Goal: Complete application form

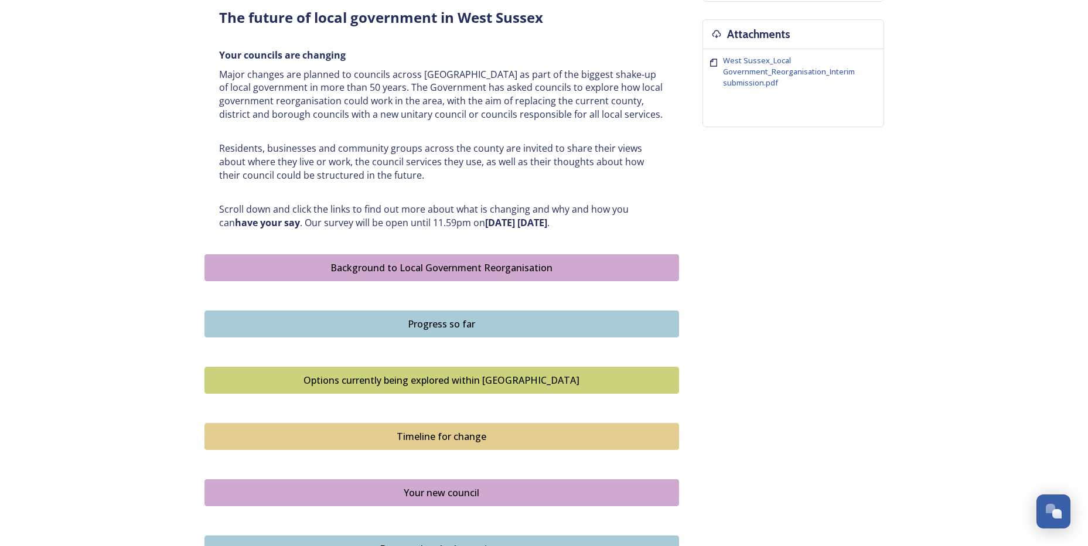
scroll to position [469, 0]
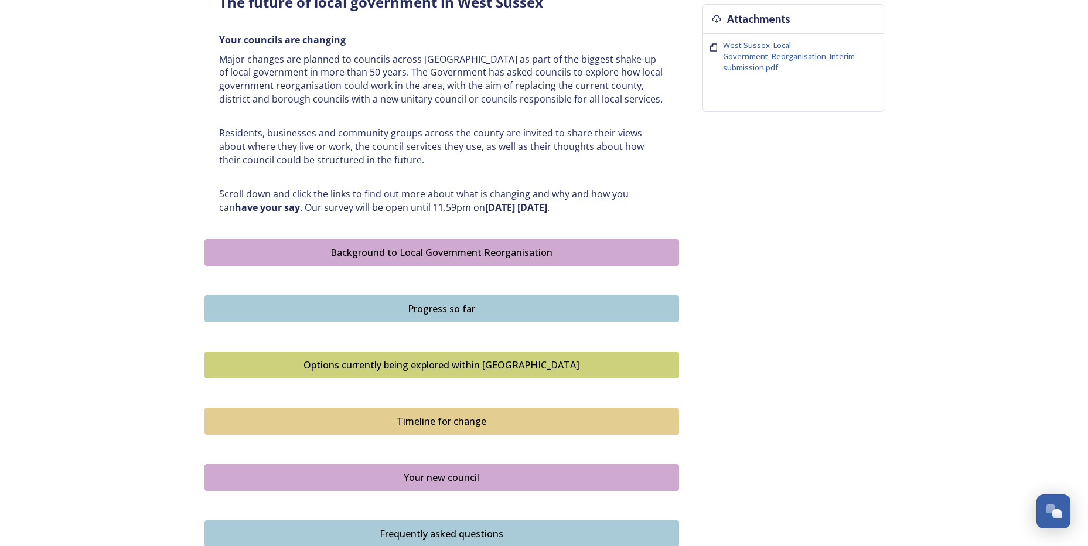
click at [410, 366] on div "Options currently being explored within West Sussex" at bounding box center [442, 365] width 462 height 14
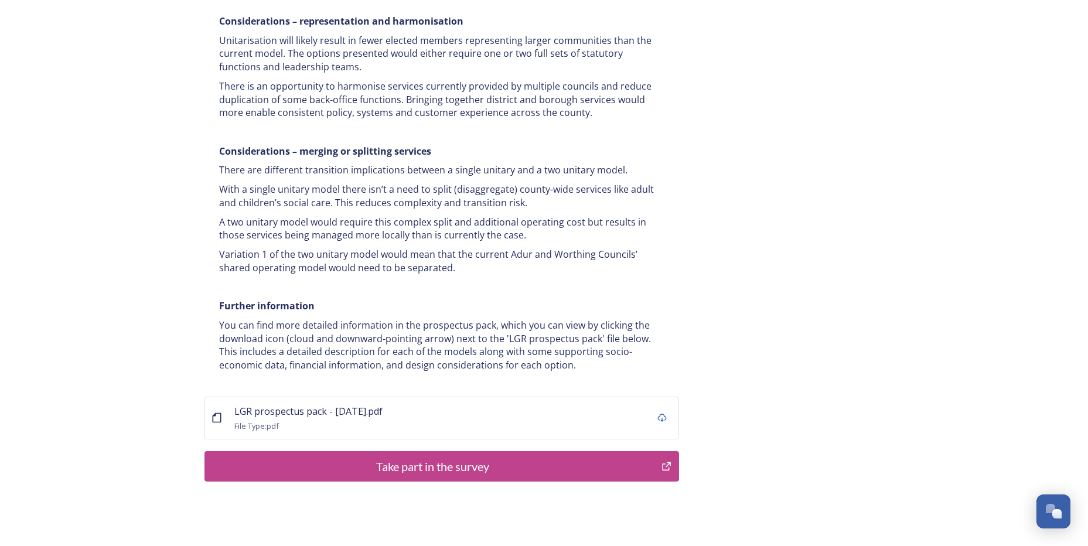
scroll to position [2217, 0]
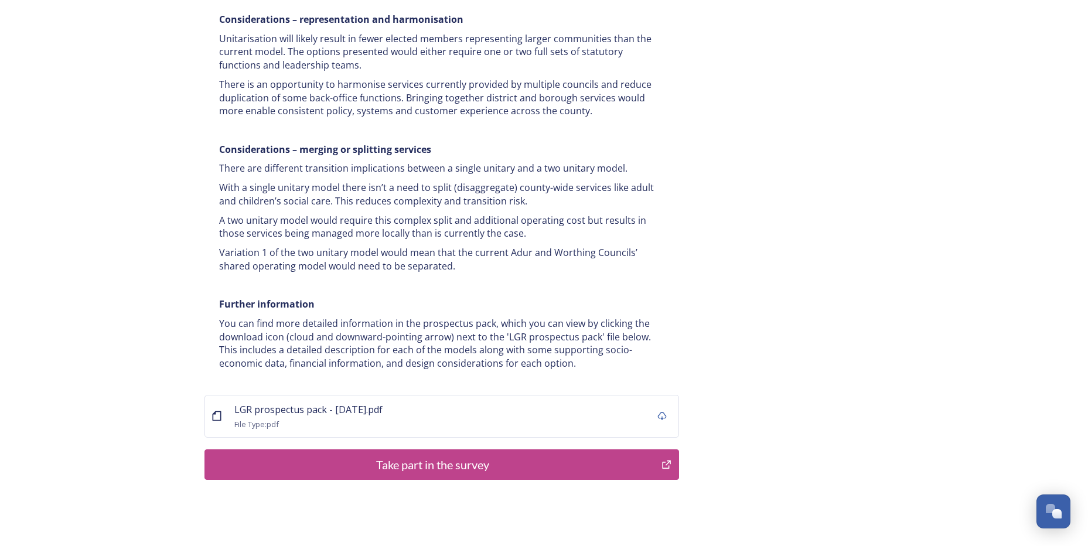
click at [411, 456] on div "Take part in the survey" at bounding box center [433, 465] width 445 height 18
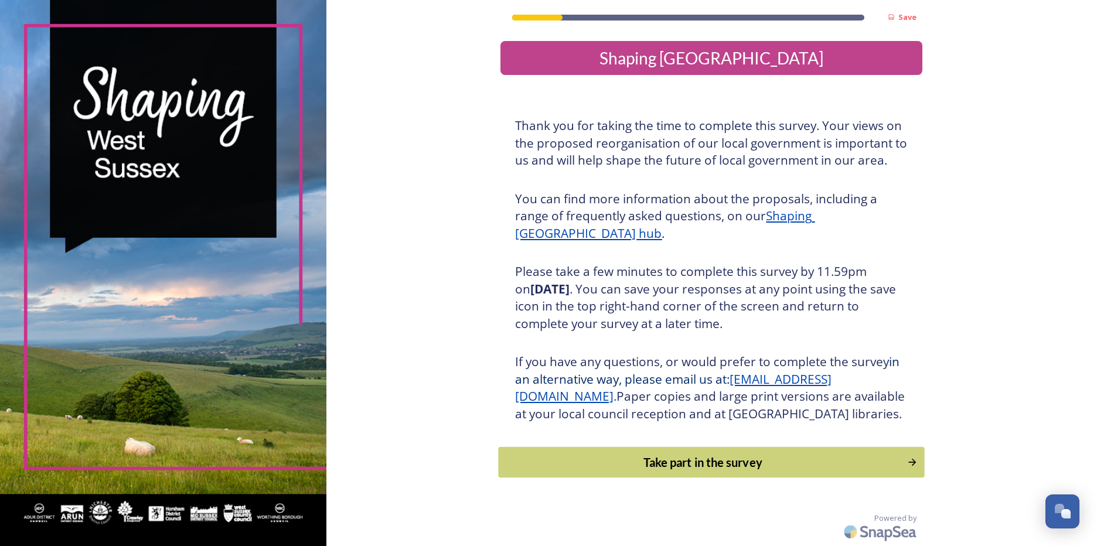
click at [711, 471] on div "Take part in the survey" at bounding box center [703, 463] width 396 height 18
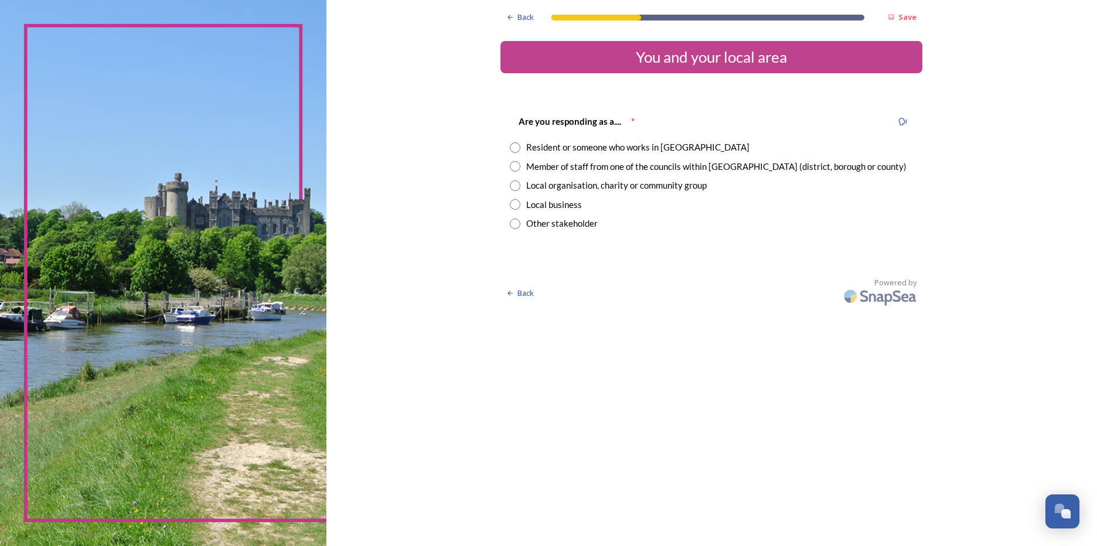
click at [611, 150] on div "Resident or someone who works in [GEOGRAPHIC_DATA]" at bounding box center [637, 147] width 223 height 13
radio input "true"
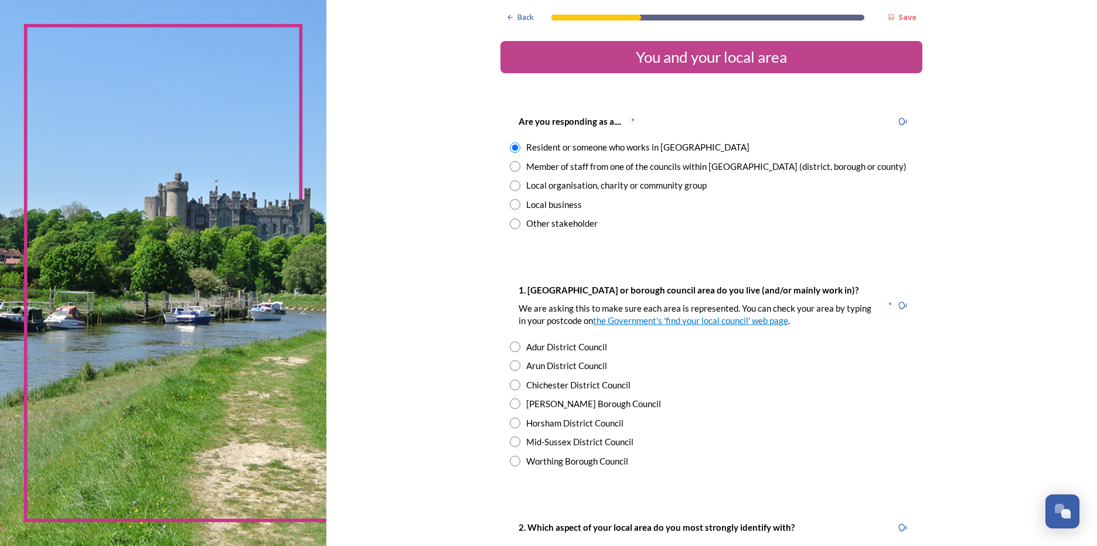
click at [592, 385] on div "Chichester District Council" at bounding box center [578, 385] width 104 height 13
radio input "true"
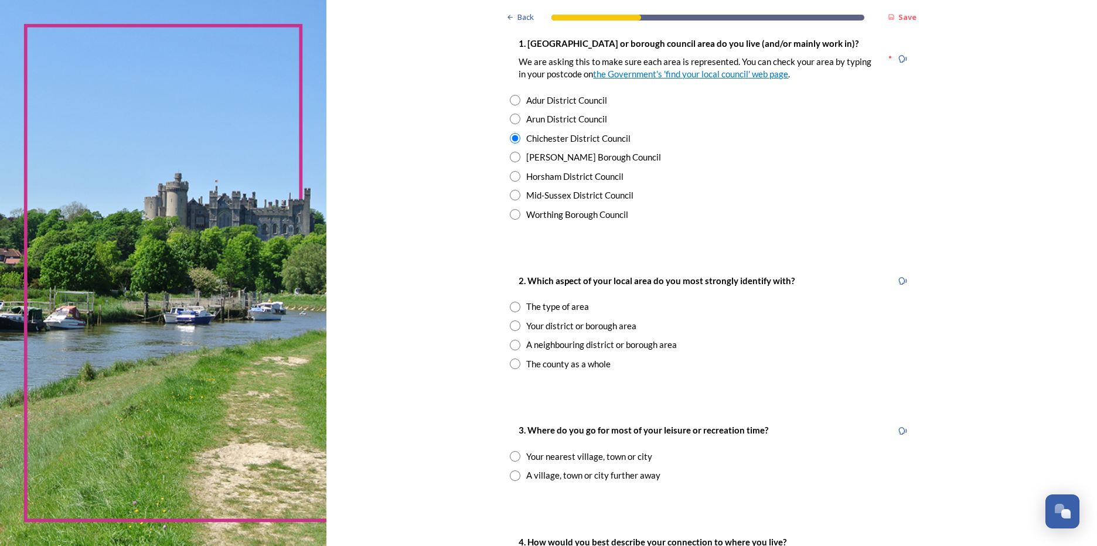
scroll to position [293, 0]
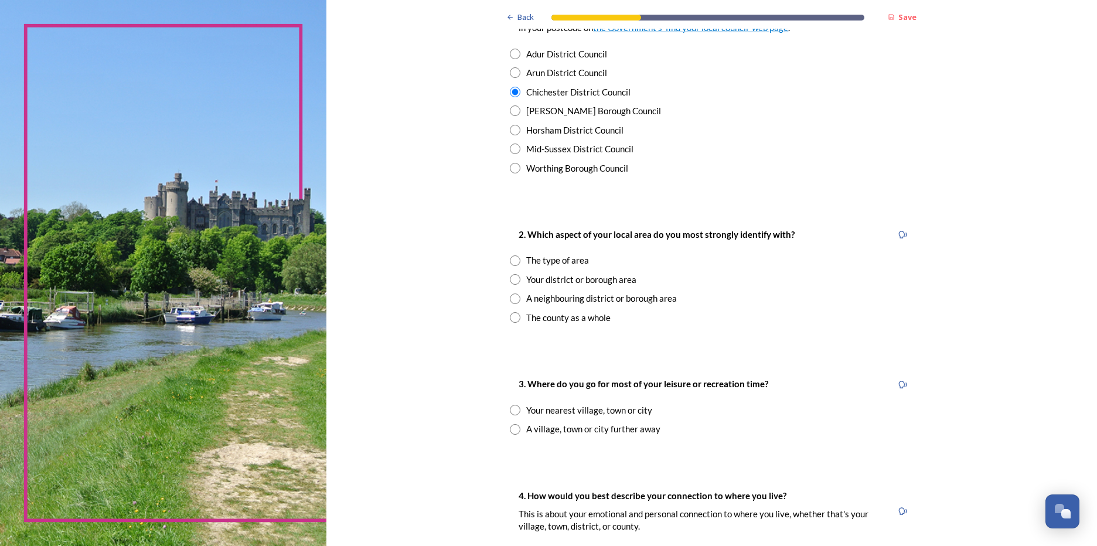
click at [554, 261] on div "The type of area" at bounding box center [557, 260] width 63 height 13
radio input "true"
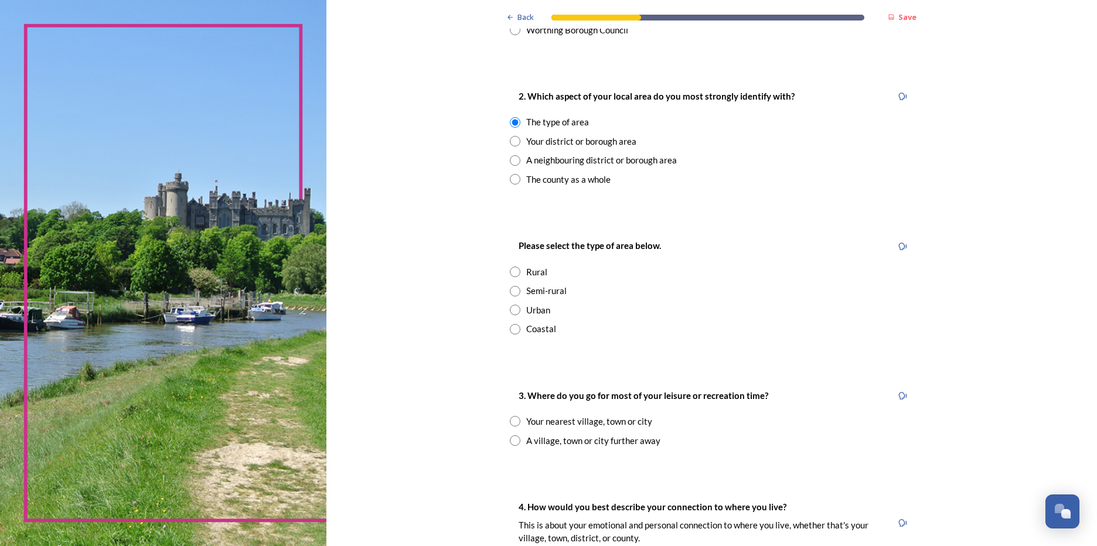
scroll to position [469, 0]
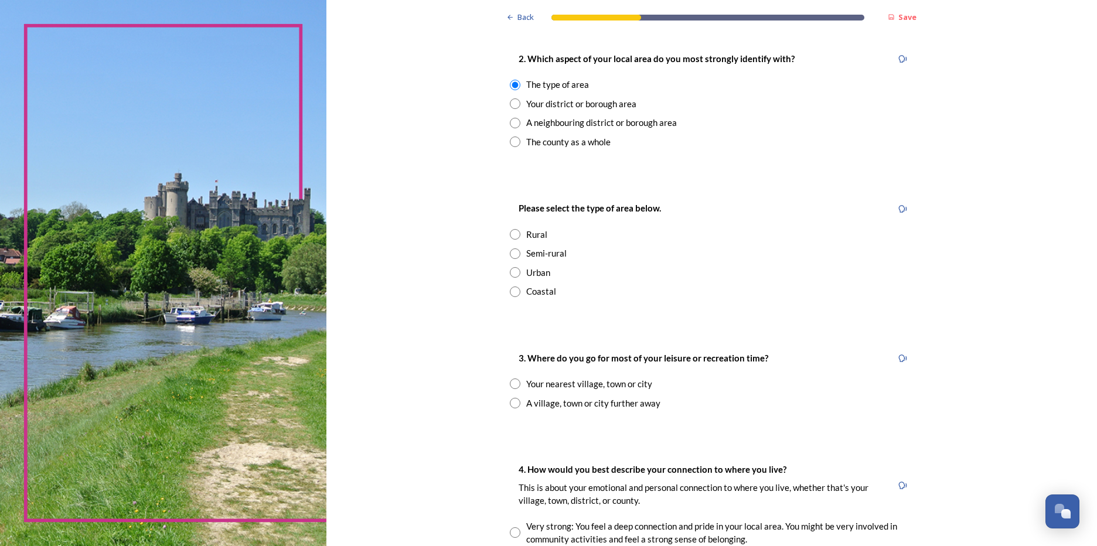
click at [534, 253] on div "Semi-rural" at bounding box center [546, 253] width 40 height 13
radio input "true"
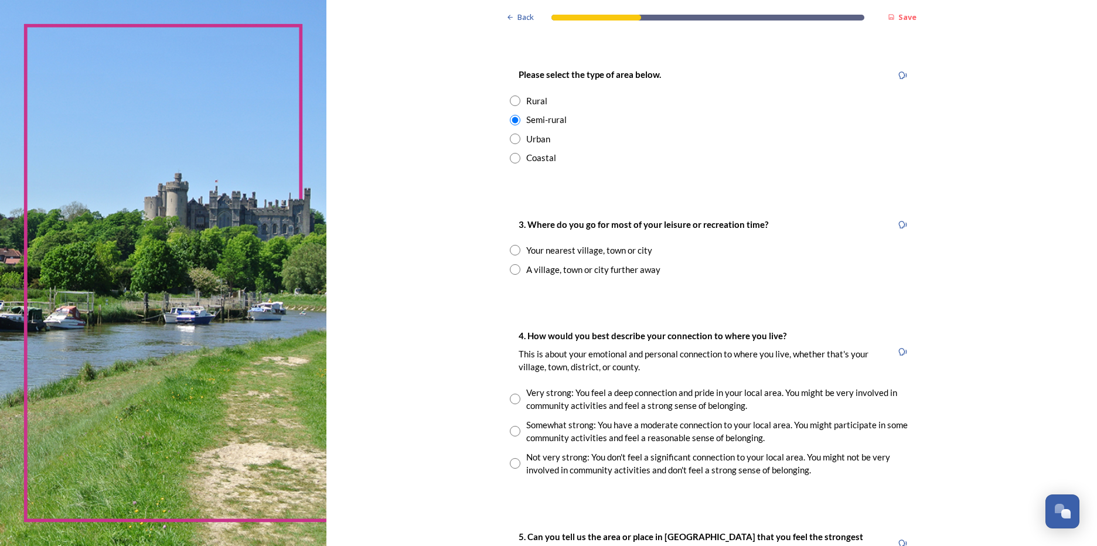
scroll to position [645, 0]
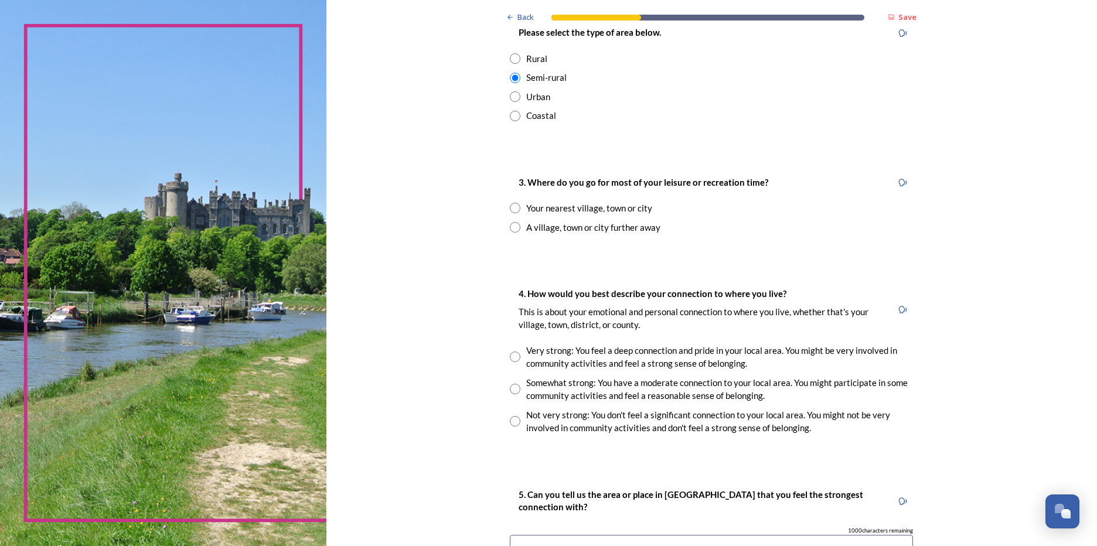
click at [568, 205] on div "Your nearest village, town or city" at bounding box center [589, 208] width 126 height 13
radio input "true"
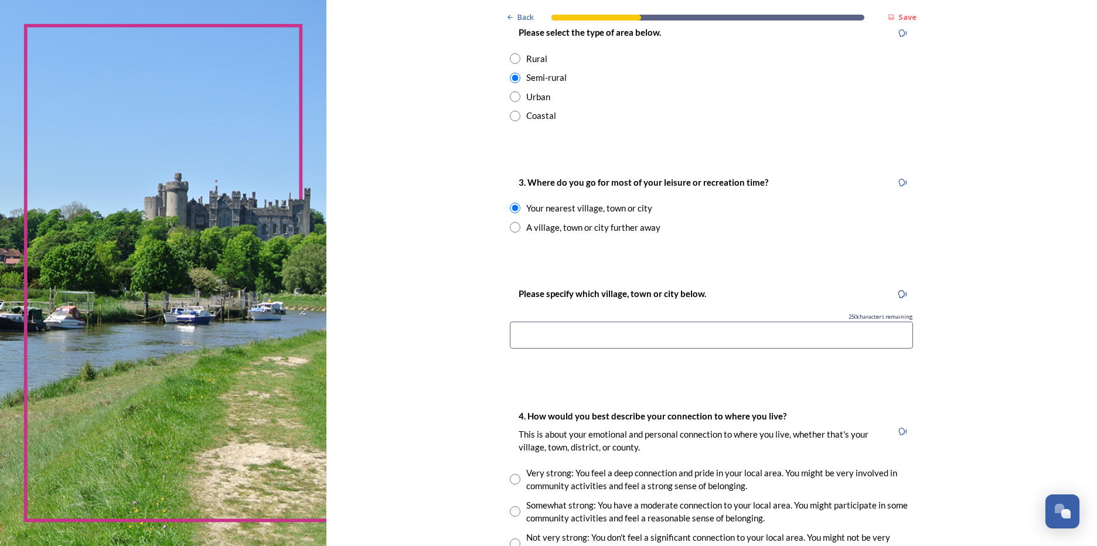
click at [605, 335] on input at bounding box center [711, 335] width 403 height 27
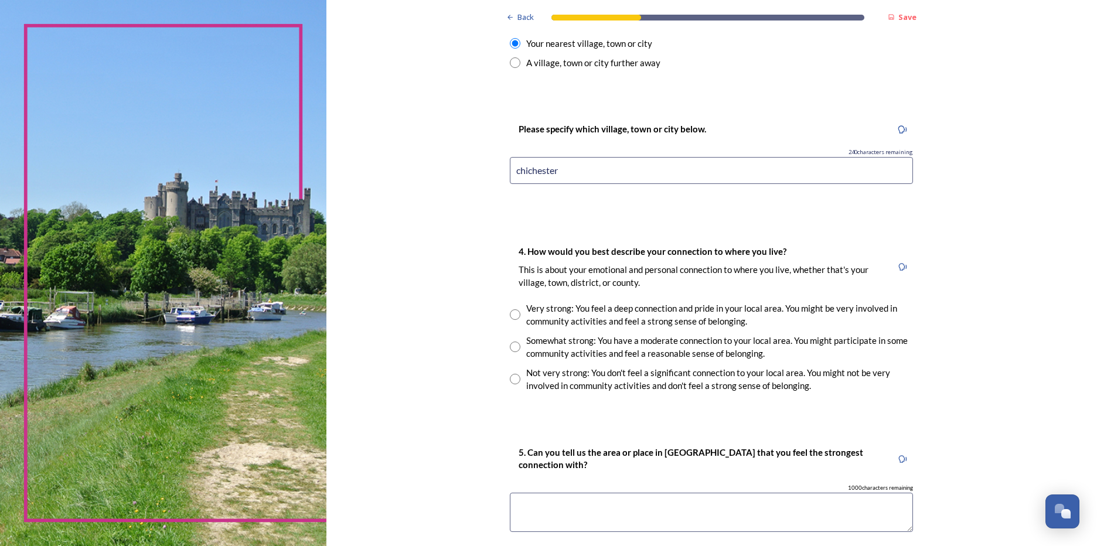
scroll to position [879, 0]
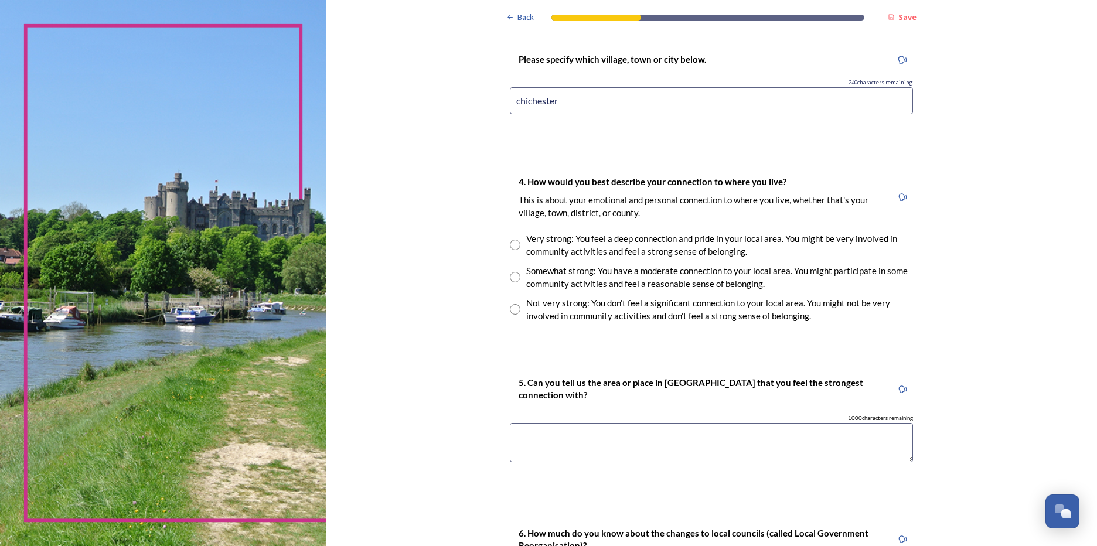
type input "chichester"
click at [513, 243] on input "radio" at bounding box center [515, 245] width 11 height 11
radio input "true"
click at [551, 433] on textarea at bounding box center [711, 442] width 403 height 39
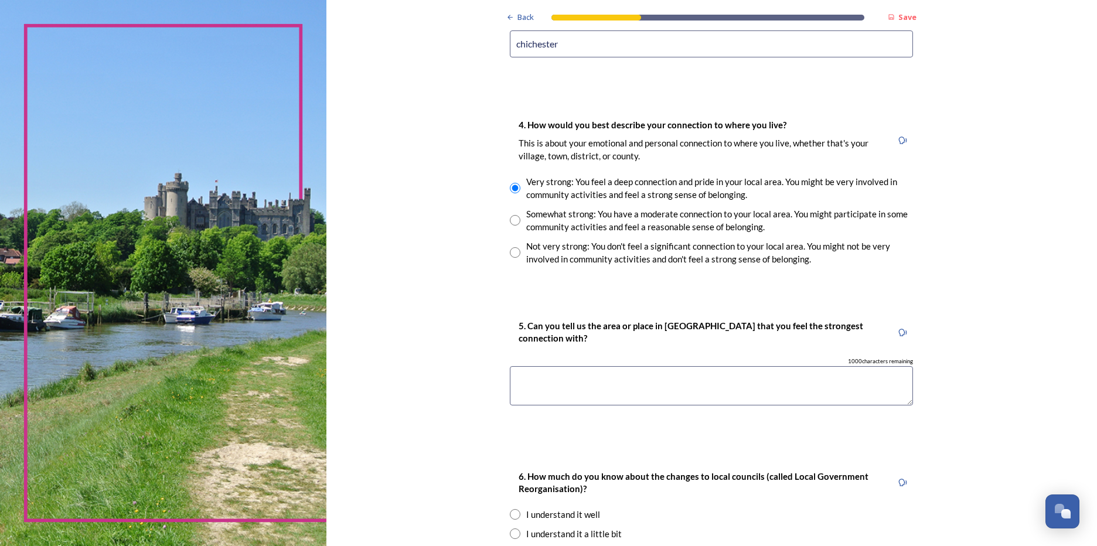
scroll to position [1106, 0]
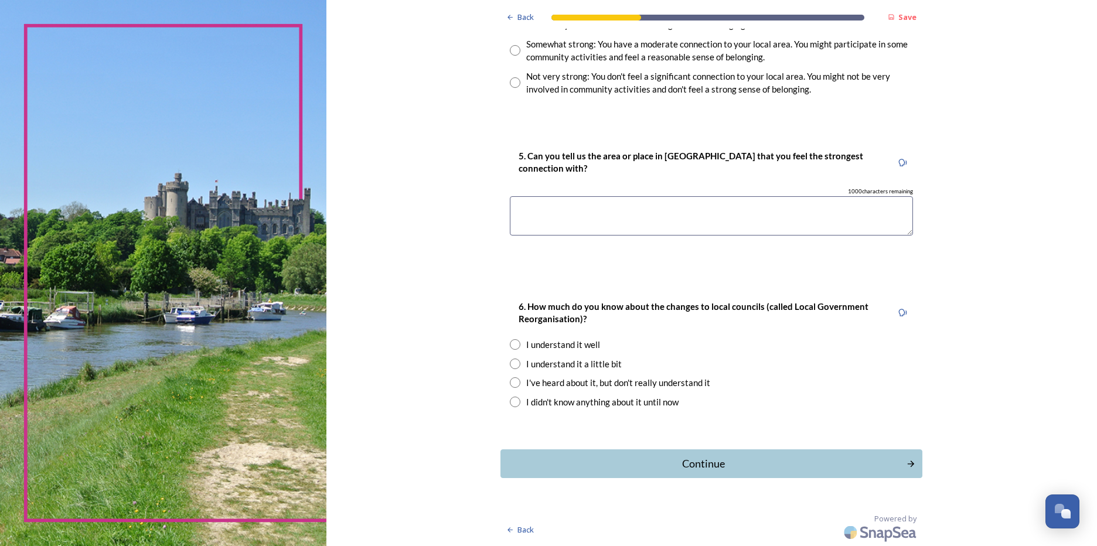
click at [526, 369] on div "I understand it a little bit" at bounding box center [574, 363] width 96 height 13
radio input "true"
click at [534, 207] on textarea at bounding box center [711, 215] width 403 height 39
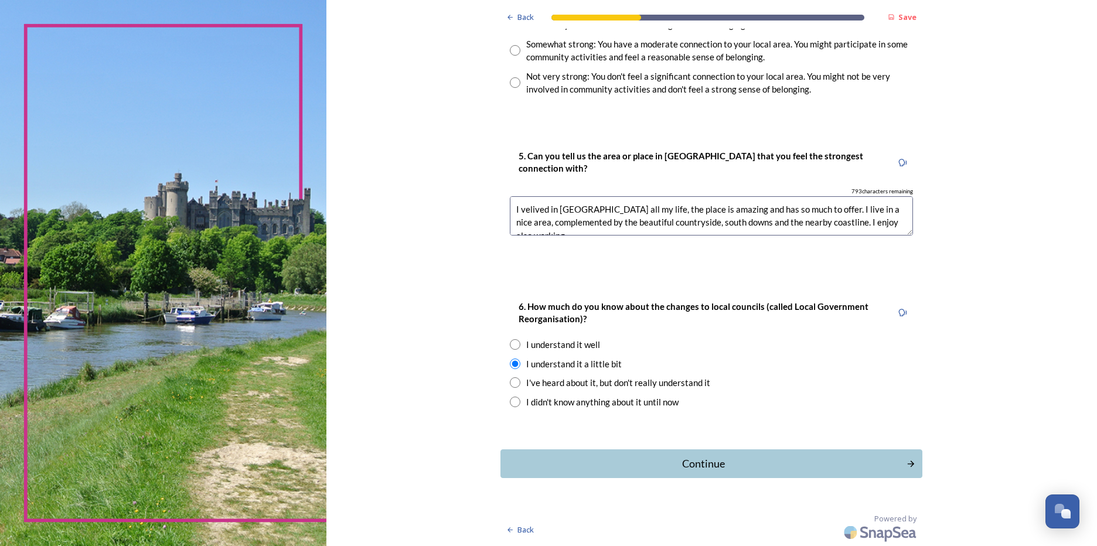
scroll to position [6, 0]
click at [513, 202] on textarea "I velived in [GEOGRAPHIC_DATA] all my life, the place is amazing and has so muc…" at bounding box center [711, 215] width 403 height 39
click at [517, 203] on textarea "I velived in [GEOGRAPHIC_DATA] all my life, the place is amazing and has so muc…" at bounding box center [711, 215] width 403 height 39
click at [526, 202] on textarea "I'velived in [GEOGRAPHIC_DATA] all my life, the place is amazing and has so muc…" at bounding box center [711, 215] width 403 height 39
click at [542, 216] on textarea "I'velived in [GEOGRAPHIC_DATA] all my life, the place is amazing and has so muc…" at bounding box center [711, 215] width 403 height 39
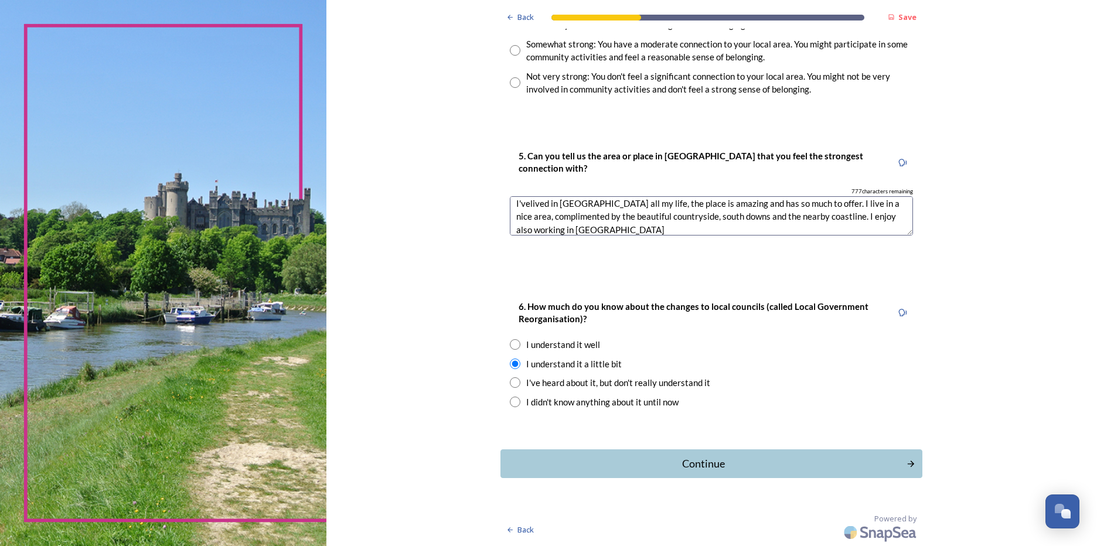
click at [607, 227] on textarea "I'velived in [GEOGRAPHIC_DATA] all my life, the place is amazing and has so muc…" at bounding box center [711, 215] width 403 height 39
type textarea "I'velived in [GEOGRAPHIC_DATA] all my life, the place is amazing and has so muc…"
click at [701, 466] on div "Continue" at bounding box center [703, 464] width 397 height 16
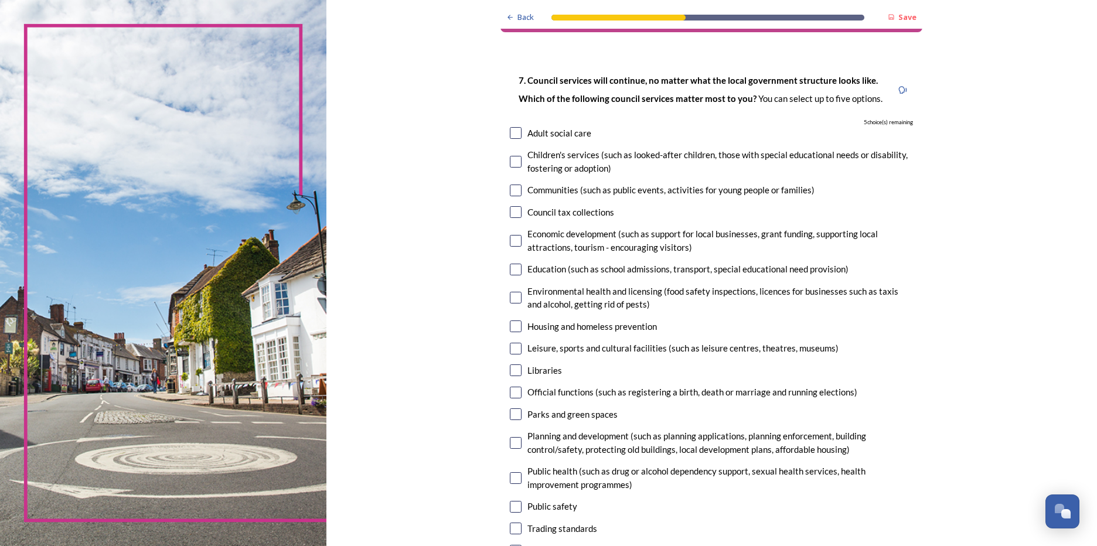
scroll to position [59, 0]
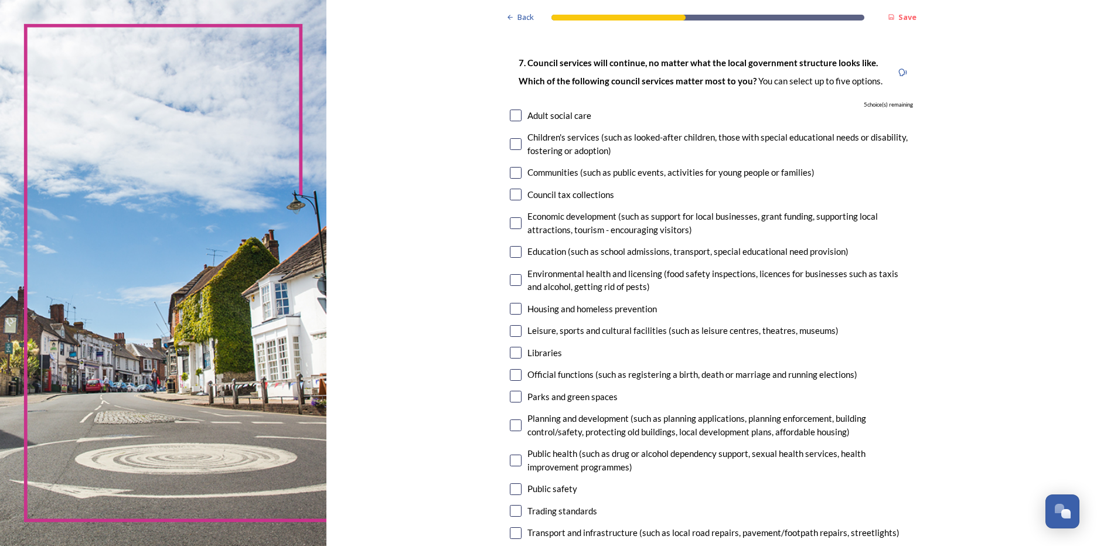
click at [516, 223] on input "checkbox" at bounding box center [516, 223] width 12 height 12
checkbox input "true"
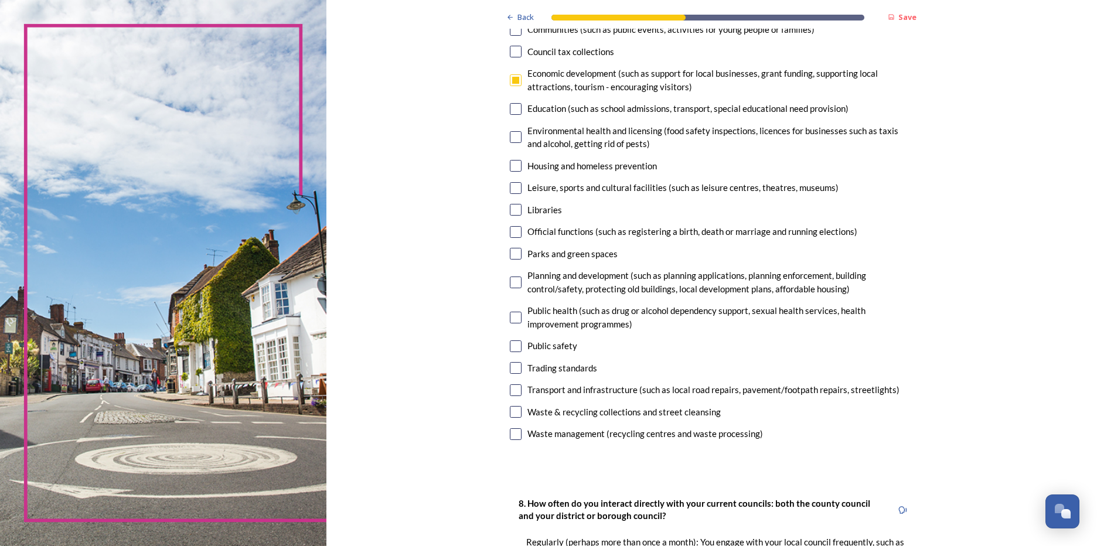
scroll to position [234, 0]
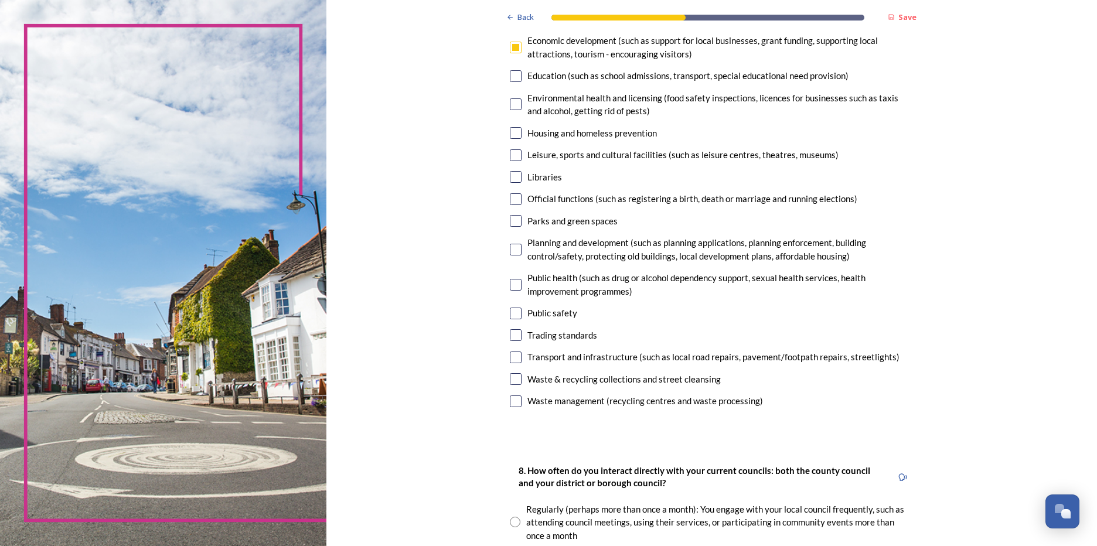
click at [514, 177] on input "checkbox" at bounding box center [516, 177] width 12 height 12
checkbox input "true"
click at [513, 222] on input "checkbox" at bounding box center [516, 221] width 12 height 12
checkbox input "true"
click at [513, 383] on input "checkbox" at bounding box center [516, 379] width 12 height 12
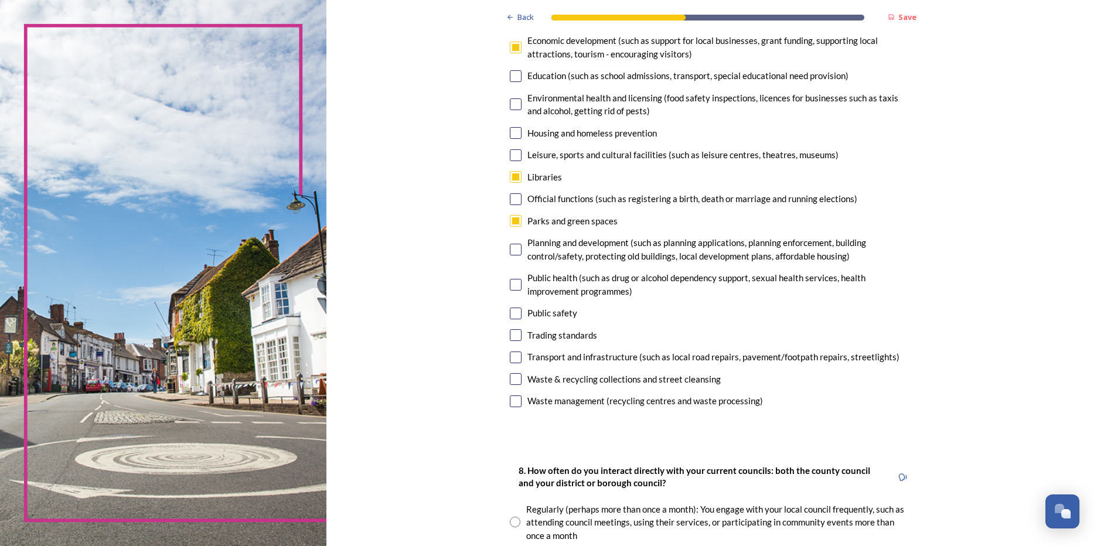
checkbox input "true"
click at [510, 403] on input "checkbox" at bounding box center [516, 402] width 12 height 12
checkbox input "true"
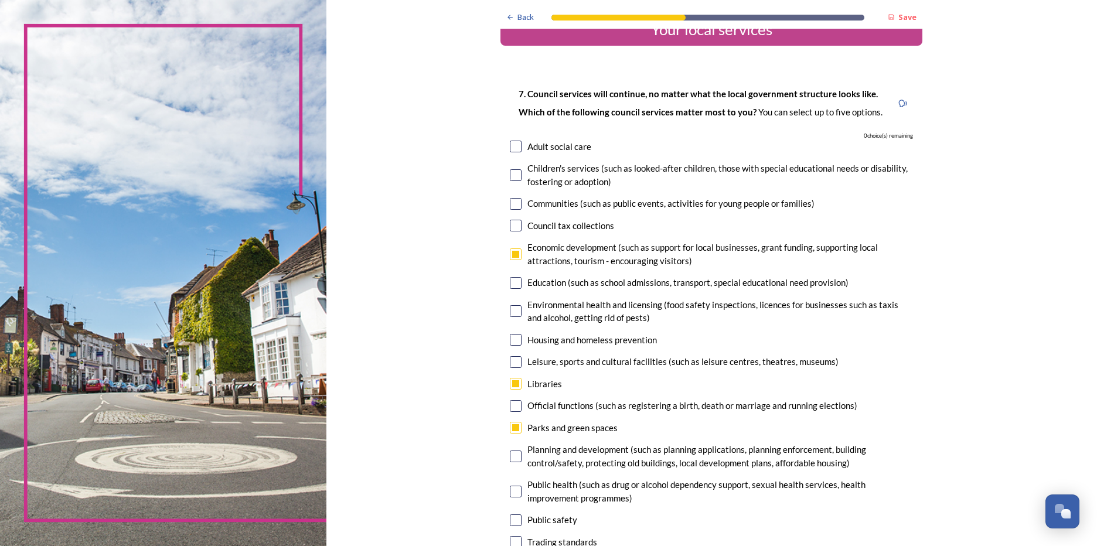
scroll to position [0, 0]
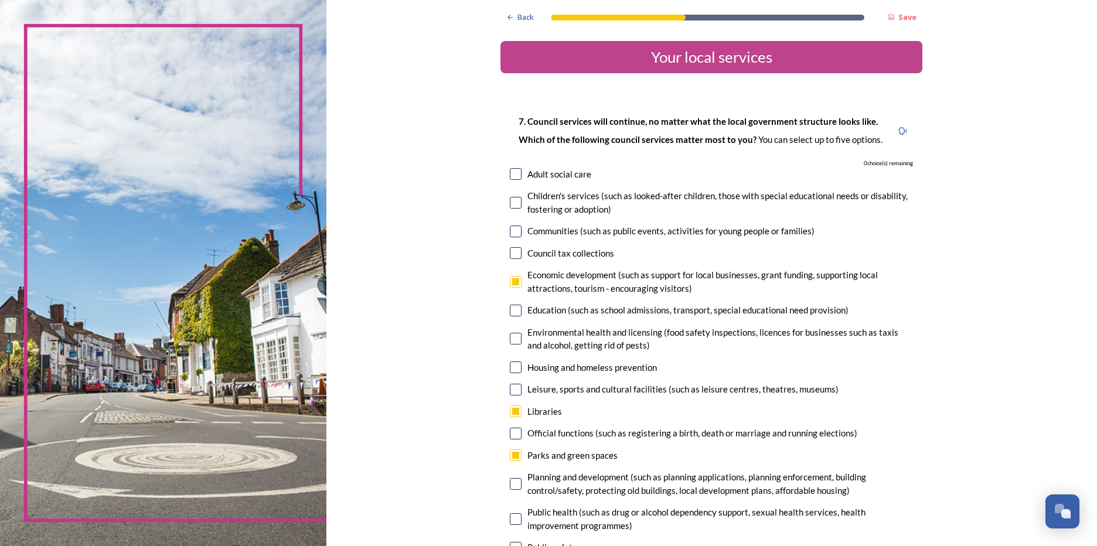
click at [515, 172] on input "checkbox" at bounding box center [516, 174] width 12 height 12
click at [512, 173] on input "checkbox" at bounding box center [516, 174] width 12 height 12
checkbox input "false"
click at [514, 165] on div "0 choice(s) remaining" at bounding box center [711, 163] width 403 height 8
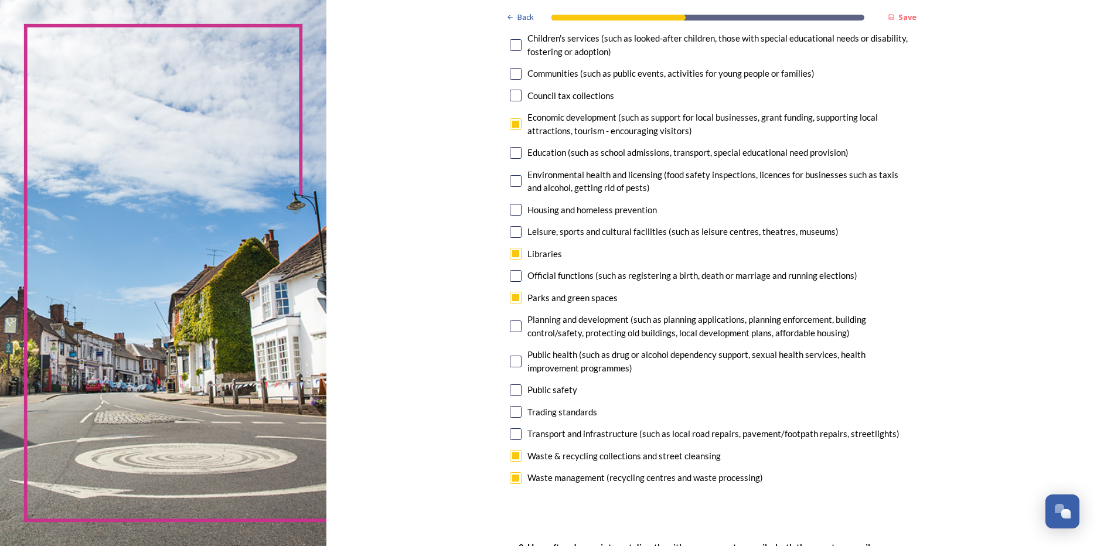
scroll to position [176, 0]
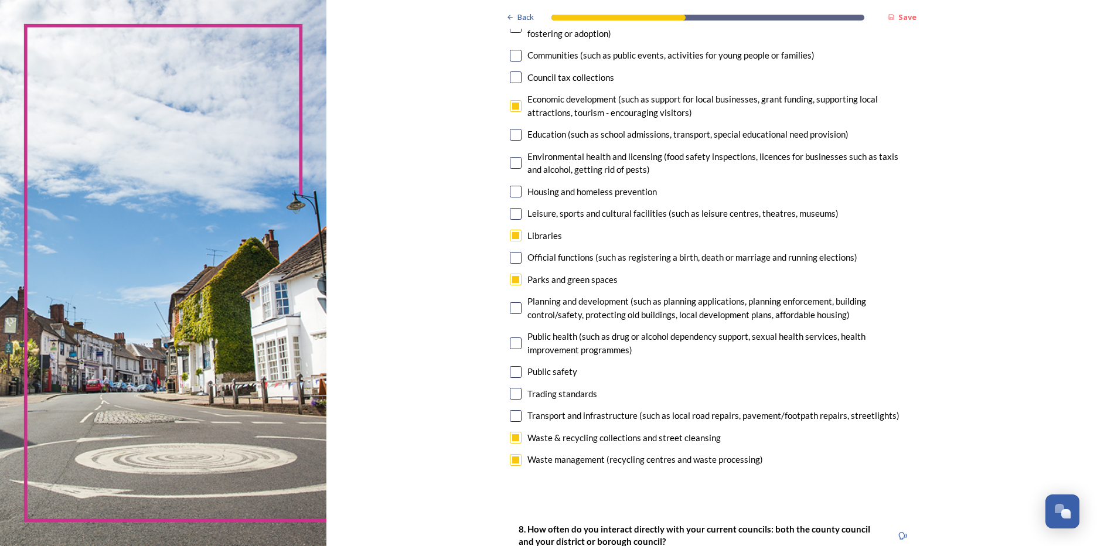
click at [513, 457] on input "checkbox" at bounding box center [516, 460] width 12 height 12
click at [513, 463] on input "checkbox" at bounding box center [516, 460] width 12 height 12
checkbox input "true"
click at [515, 195] on input "checkbox" at bounding box center [516, 192] width 12 height 12
checkbox input "false"
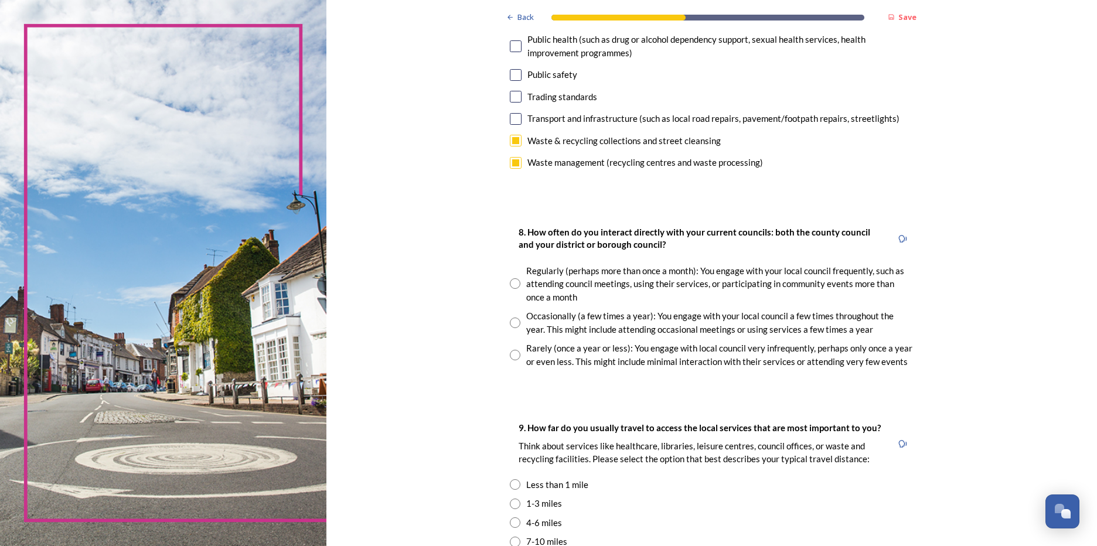
scroll to position [527, 0]
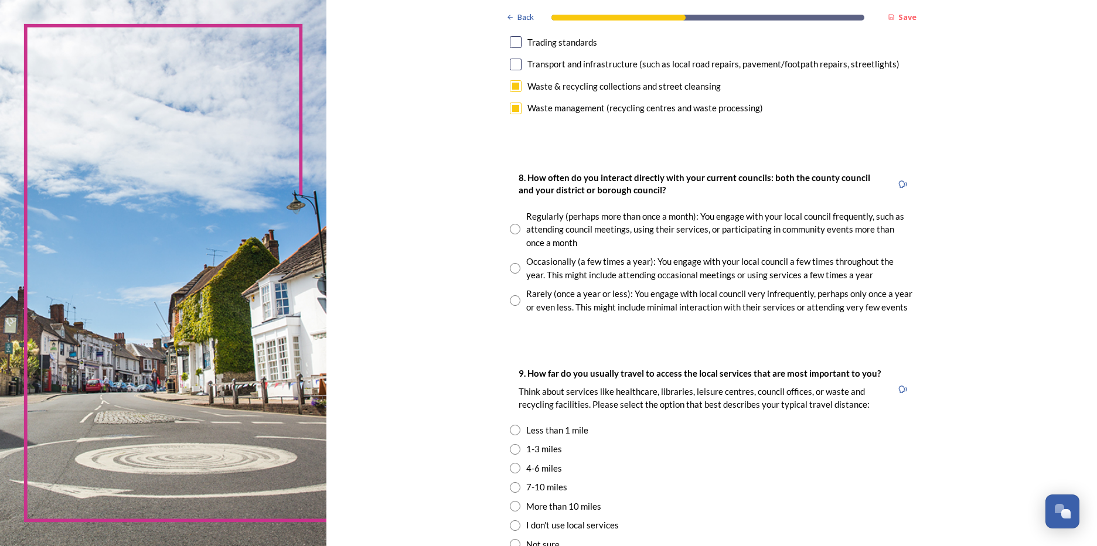
click at [515, 229] on input "radio" at bounding box center [515, 229] width 11 height 11
radio input "true"
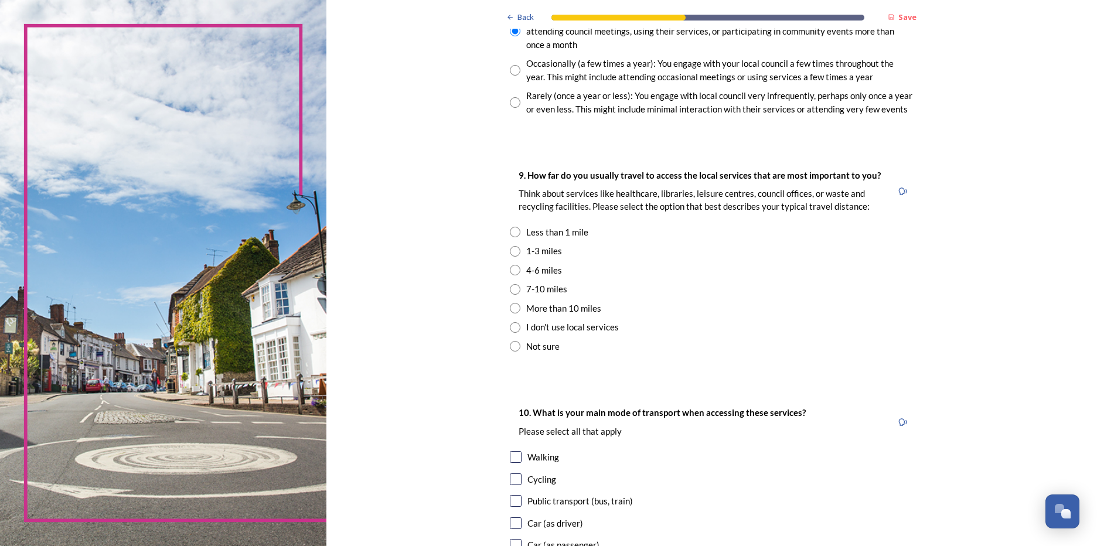
scroll to position [762, 0]
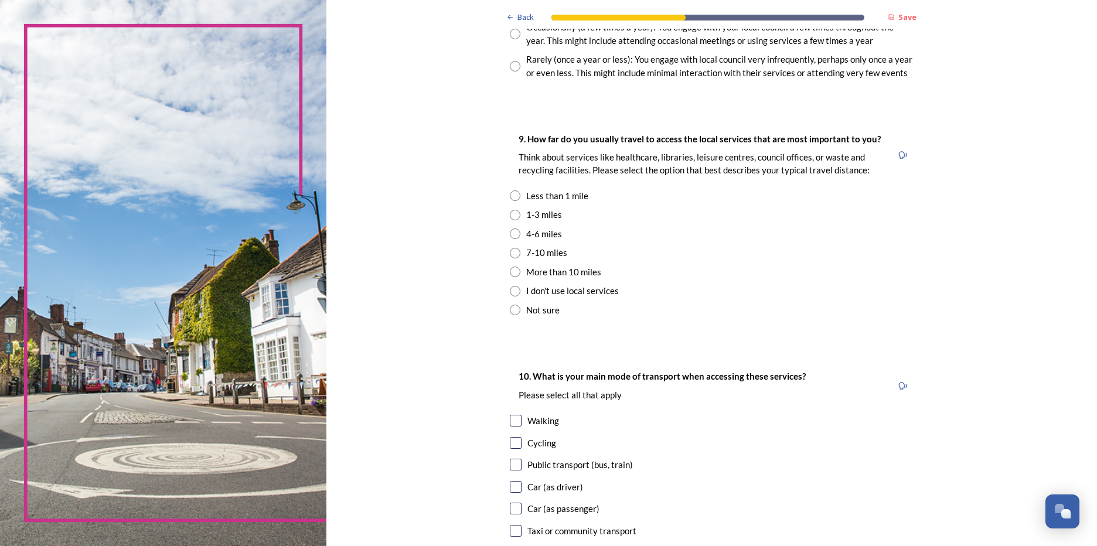
click at [529, 212] on div "1-3 miles" at bounding box center [544, 214] width 36 height 13
radio input "true"
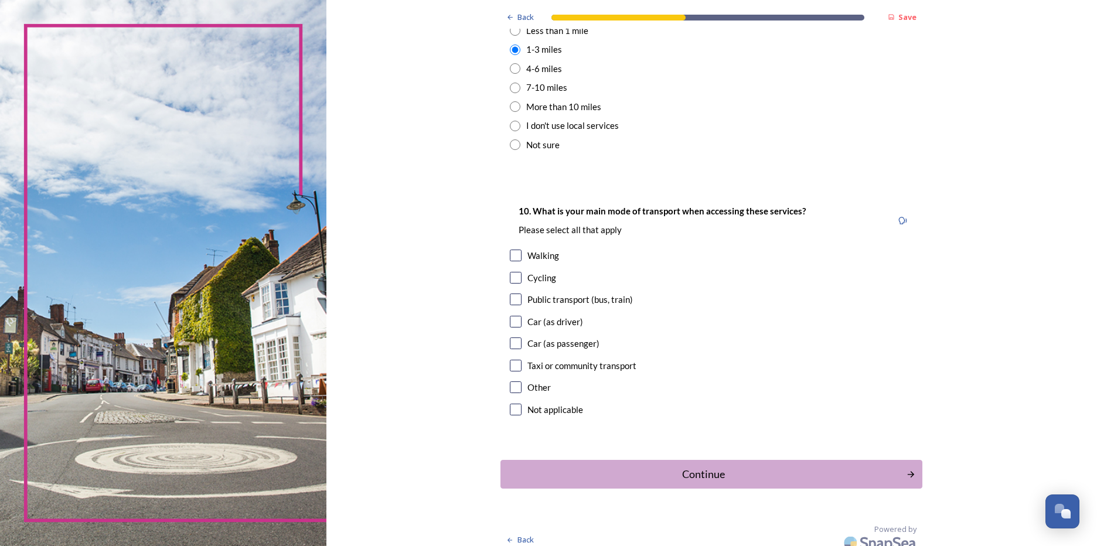
scroll to position [938, 0]
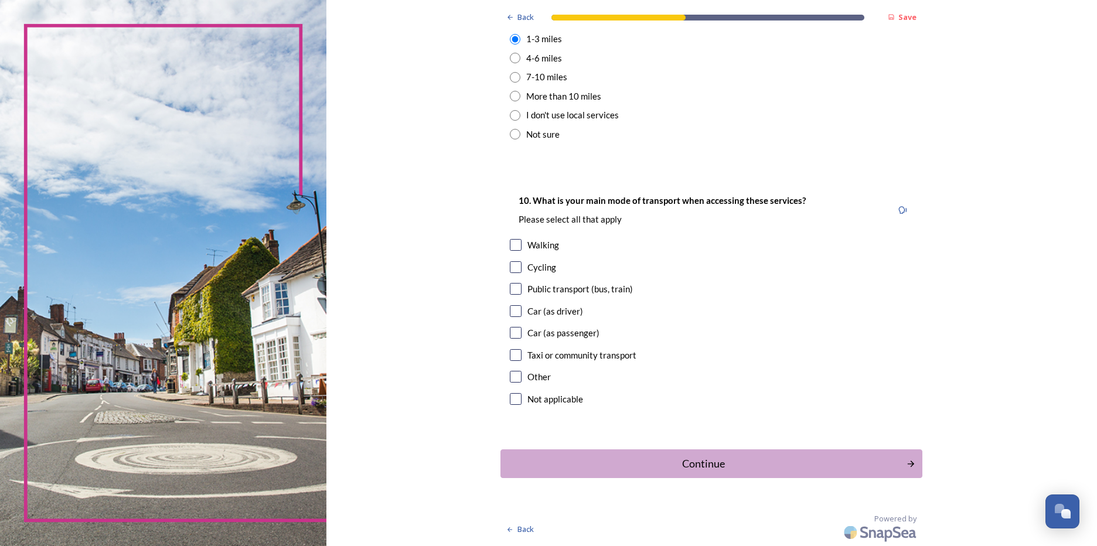
click at [530, 245] on div "Walking" at bounding box center [543, 245] width 32 height 13
checkbox input "true"
click at [510, 315] on input "checkbox" at bounding box center [516, 311] width 12 height 12
checkbox input "true"
click at [693, 465] on div "Continue" at bounding box center [703, 464] width 397 height 16
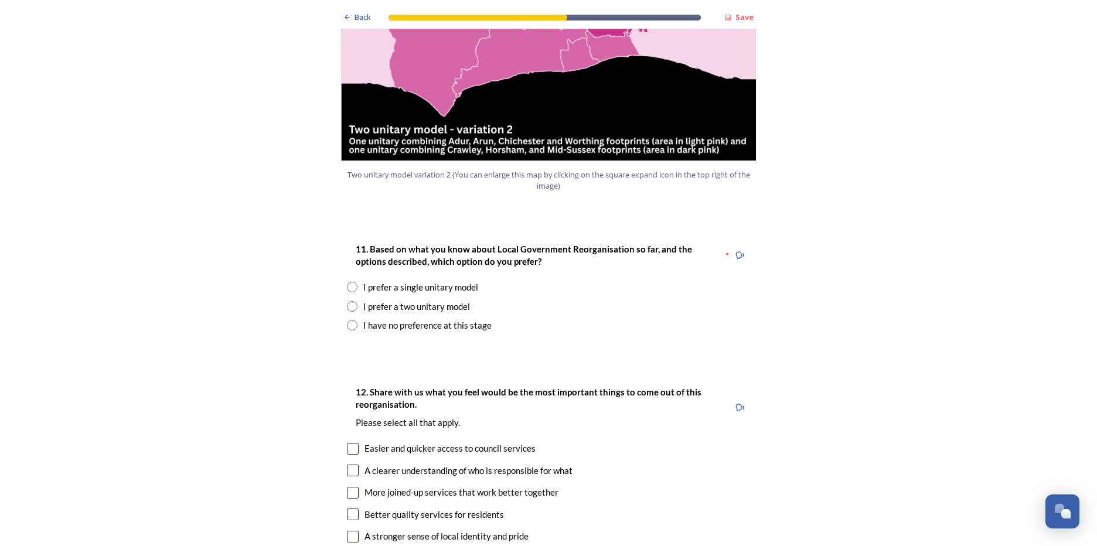
scroll to position [1407, 0]
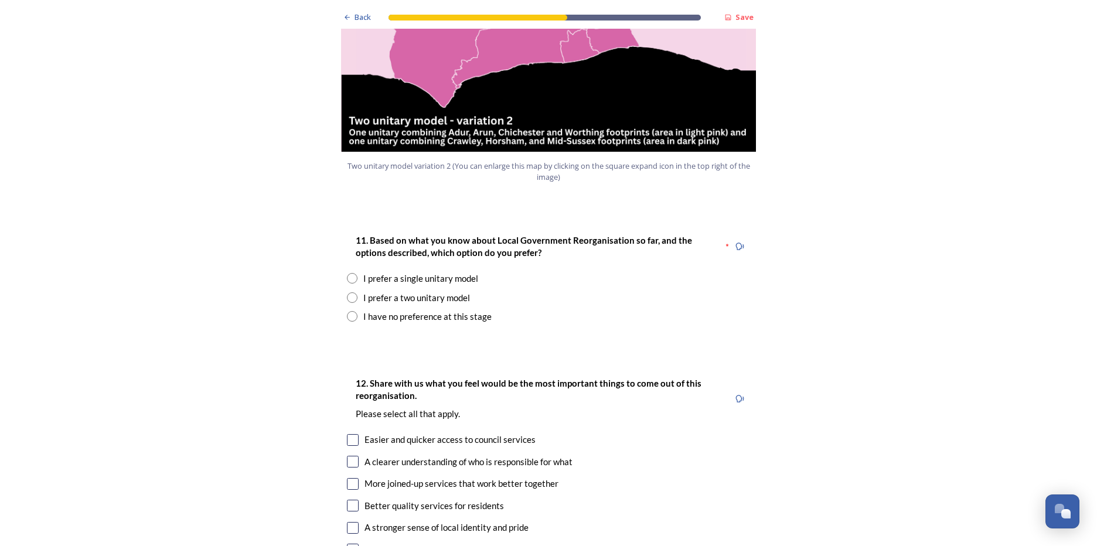
click at [446, 272] on div "I prefer a single unitary model" at bounding box center [420, 278] width 115 height 13
radio input "true"
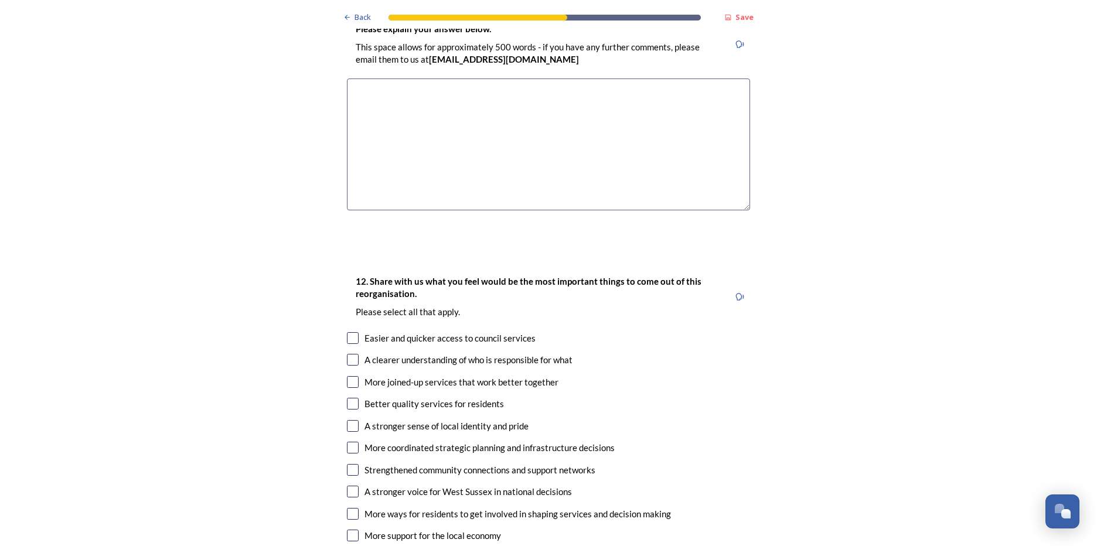
scroll to position [1817, 0]
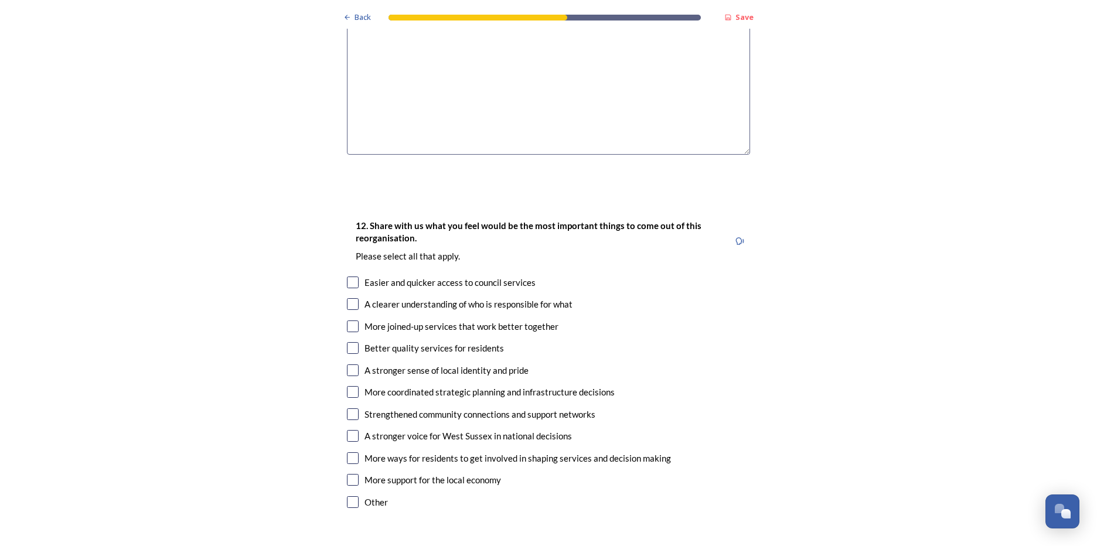
click at [347, 277] on input "checkbox" at bounding box center [353, 283] width 12 height 12
checkbox input "true"
click at [347, 298] on input "checkbox" at bounding box center [353, 304] width 12 height 12
checkbox input "true"
click at [350, 302] on div "12. Share with us what you feel would be the most important things to come out …" at bounding box center [549, 365] width 422 height 316
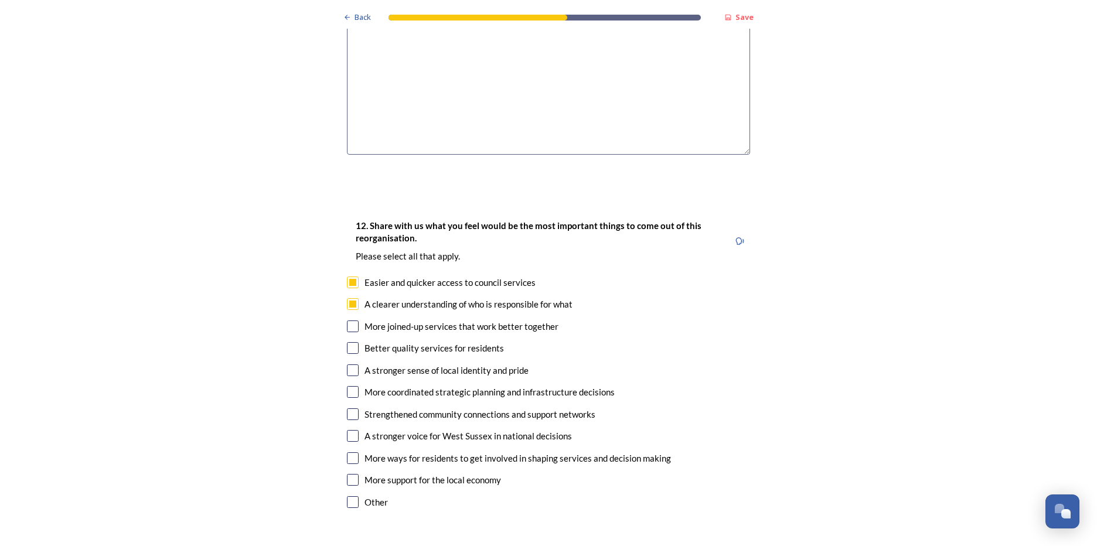
click at [347, 321] on input "checkbox" at bounding box center [353, 327] width 12 height 12
checkbox input "true"
click at [347, 342] on input "checkbox" at bounding box center [353, 348] width 12 height 12
checkbox input "true"
click at [347, 365] on input "checkbox" at bounding box center [353, 371] width 12 height 12
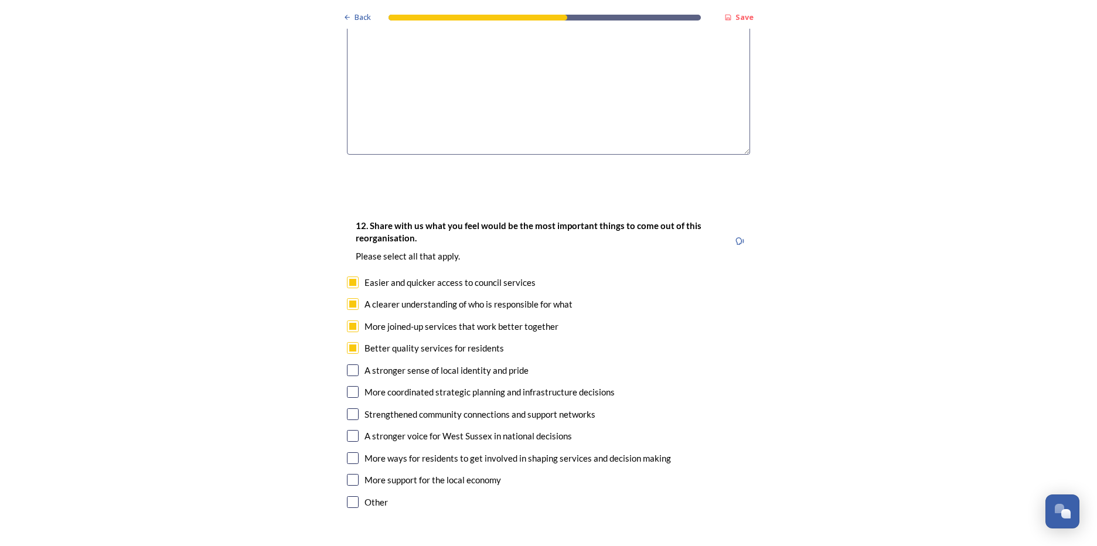
checkbox input "true"
click at [347, 452] on input "checkbox" at bounding box center [353, 458] width 12 height 12
checkbox input "true"
click at [352, 430] on input "checkbox" at bounding box center [353, 436] width 12 height 12
checkbox input "true"
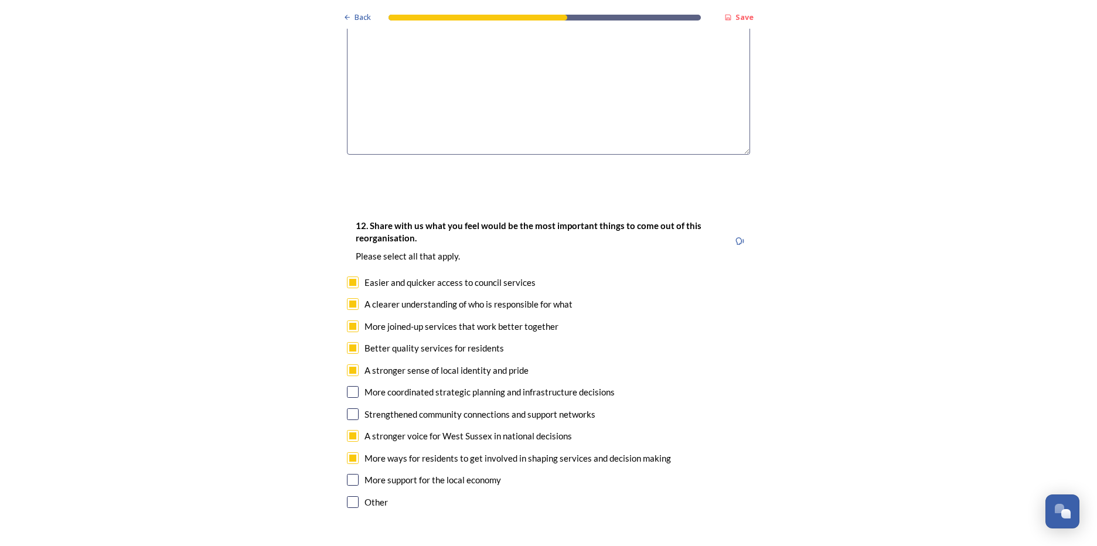
click at [366, 474] on div "More support for the local economy" at bounding box center [433, 480] width 137 height 13
checkbox input "true"
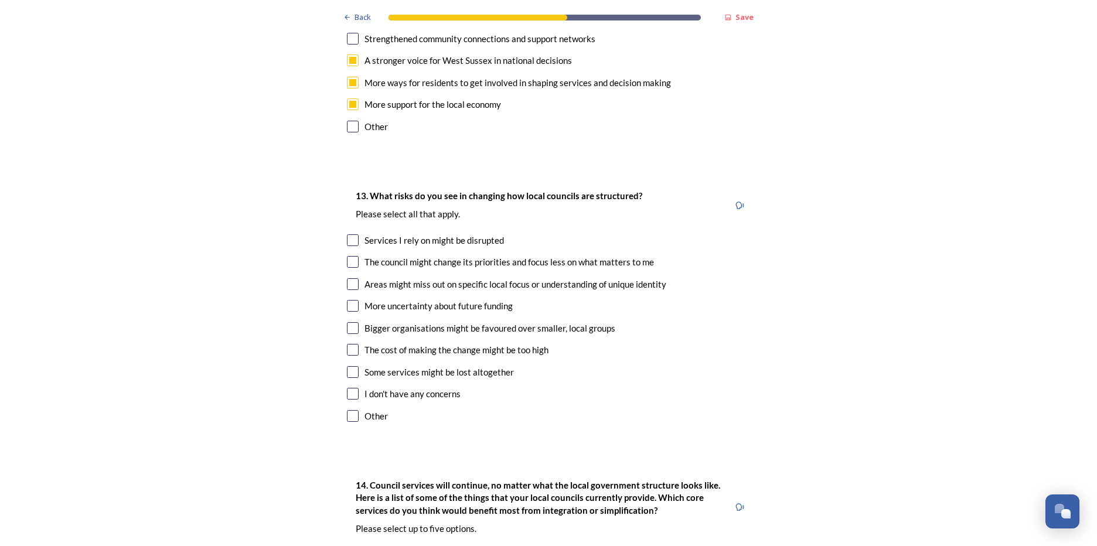
scroll to position [2227, 0]
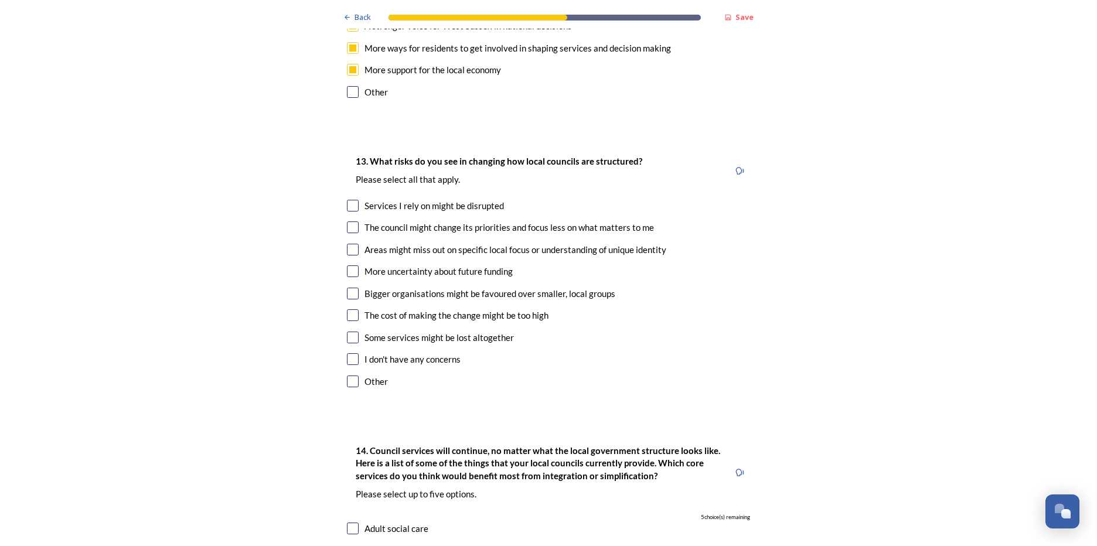
click at [347, 309] on input "checkbox" at bounding box center [353, 315] width 12 height 12
checkbox input "true"
click at [352, 332] on input "checkbox" at bounding box center [353, 338] width 12 height 12
checkbox input "true"
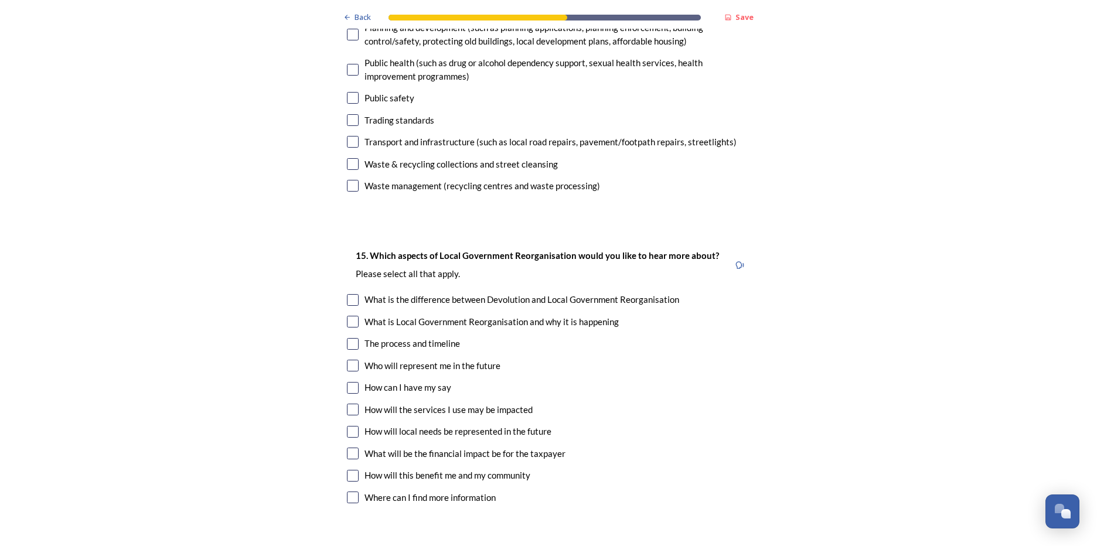
scroll to position [3047, 0]
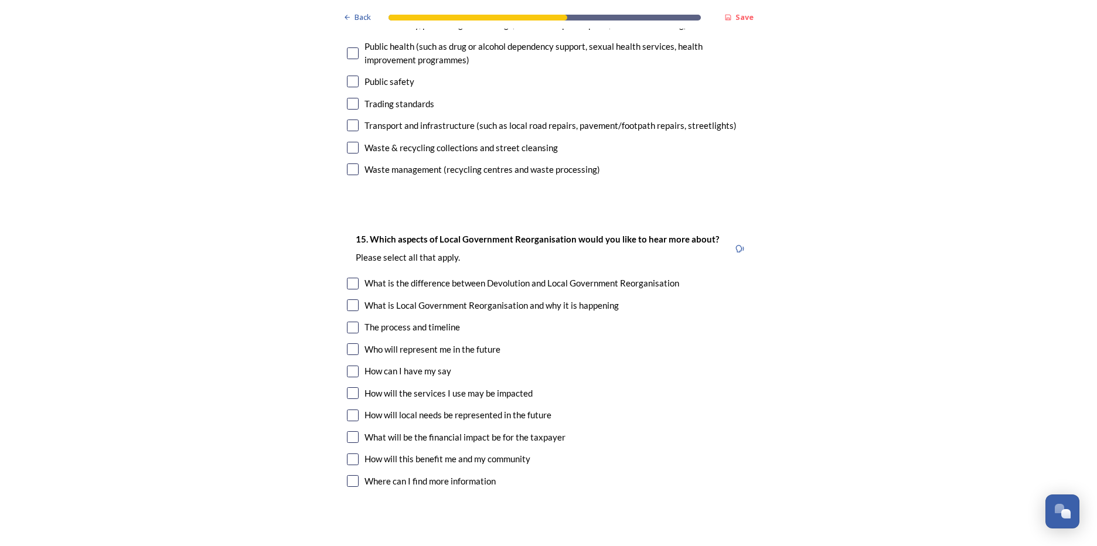
click at [350, 299] on input "checkbox" at bounding box center [353, 305] width 12 height 12
checkbox input "true"
click at [348, 278] on input "checkbox" at bounding box center [353, 284] width 12 height 12
checkbox input "true"
click at [348, 366] on input "checkbox" at bounding box center [353, 372] width 12 height 12
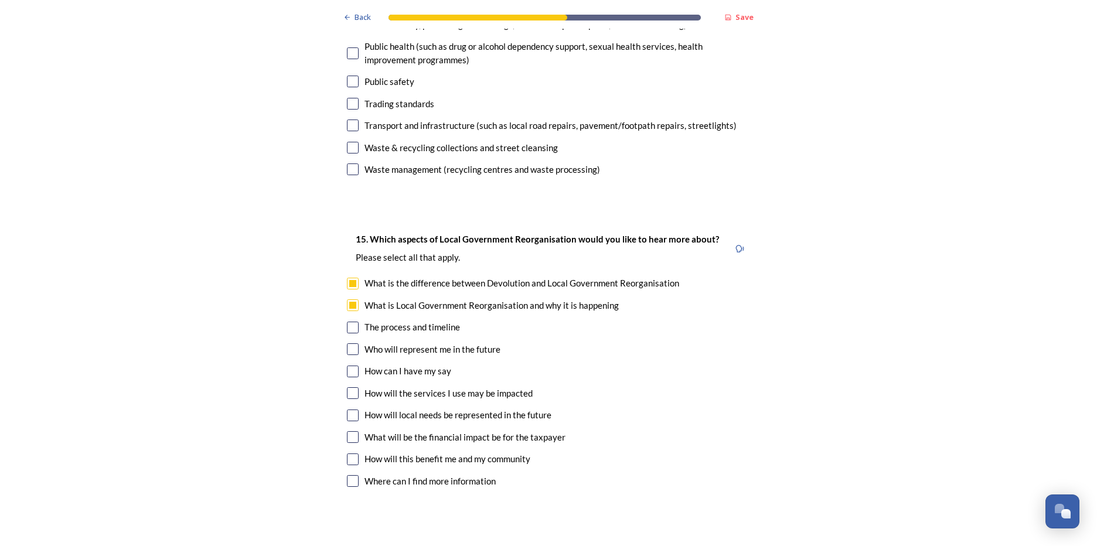
checkbox input "true"
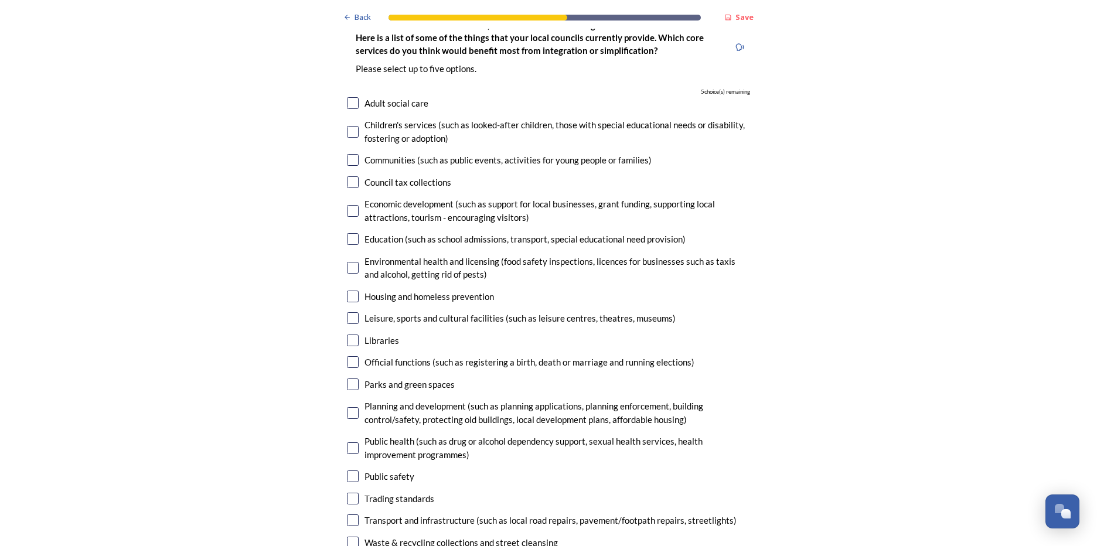
scroll to position [2637, 0]
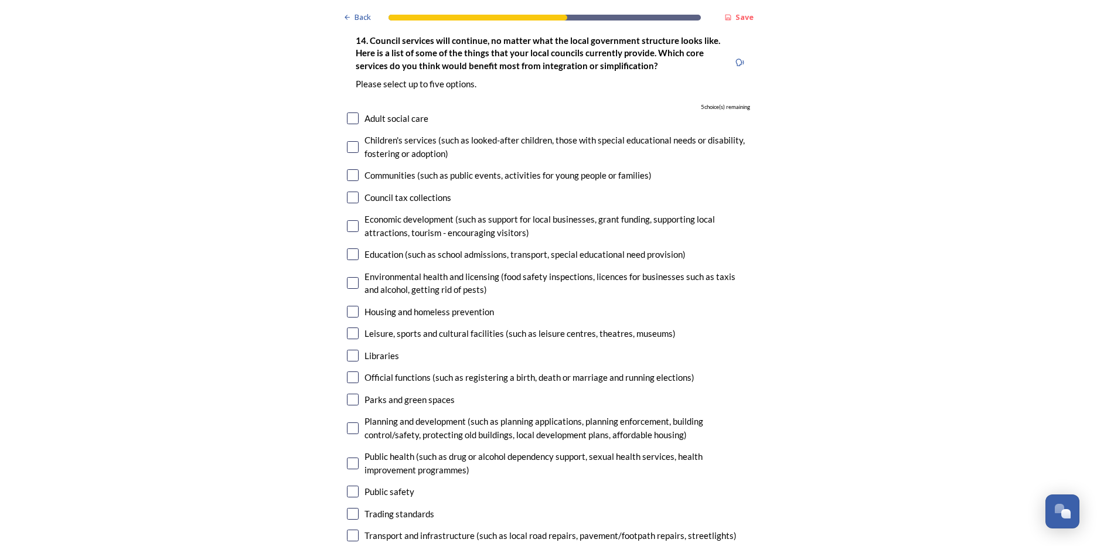
click at [351, 112] on div "Adult social care" at bounding box center [548, 118] width 403 height 13
checkbox input "true"
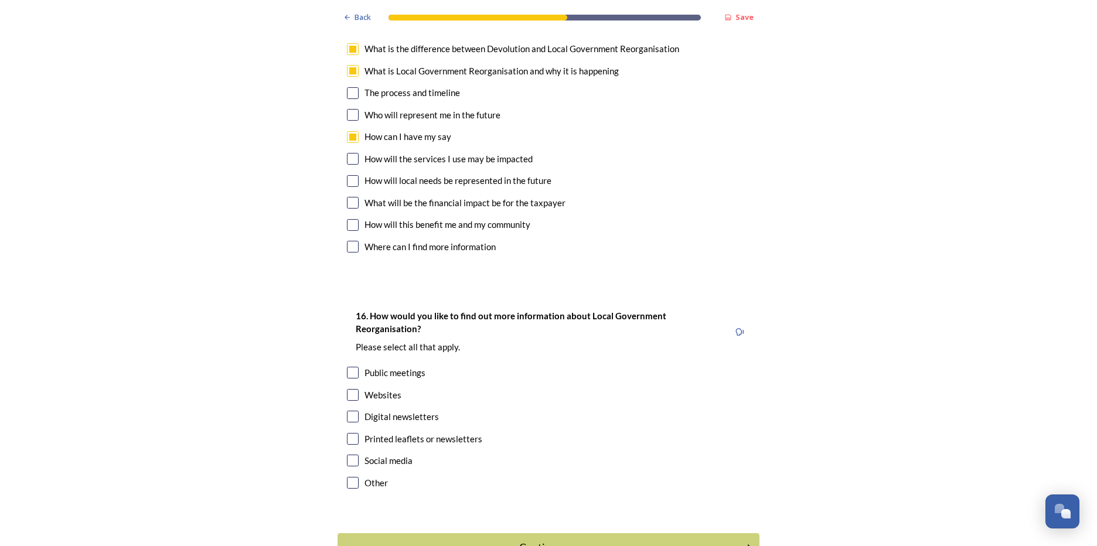
scroll to position [3331, 0]
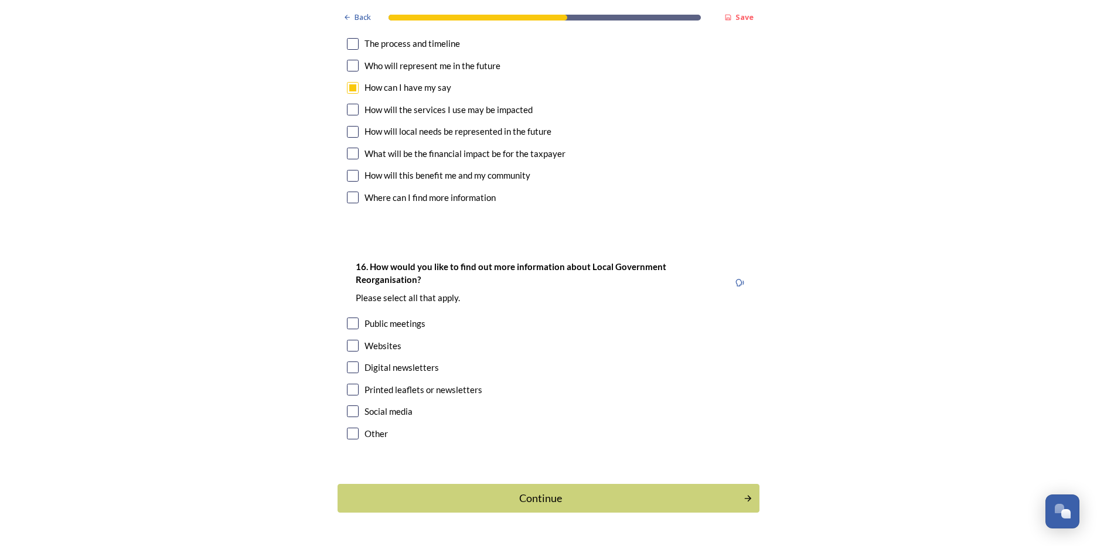
click at [389, 339] on div "Websites" at bounding box center [383, 345] width 37 height 13
checkbox input "true"
click at [389, 361] on div "Digital newsletters" at bounding box center [402, 367] width 74 height 13
checkbox input "true"
click at [554, 491] on div "Continue" at bounding box center [540, 499] width 397 height 16
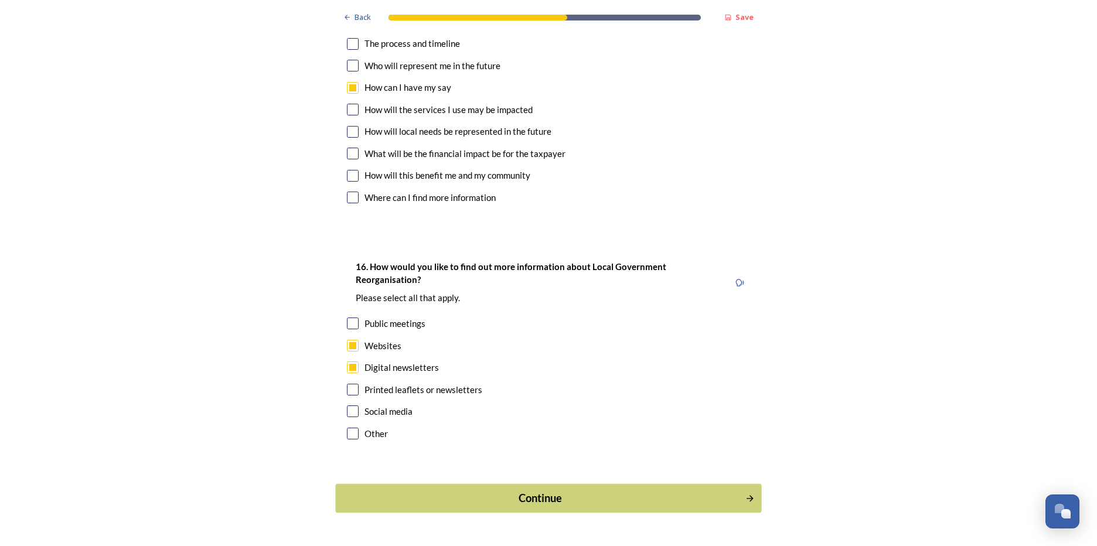
scroll to position [0, 0]
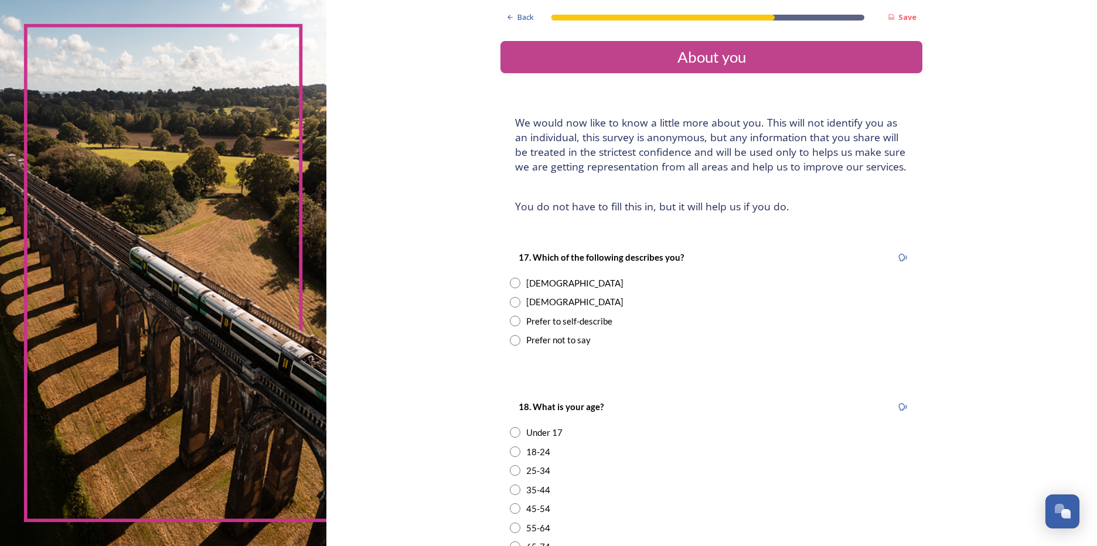
click at [534, 285] on div "[DEMOGRAPHIC_DATA]" at bounding box center [574, 283] width 97 height 13
radio input "true"
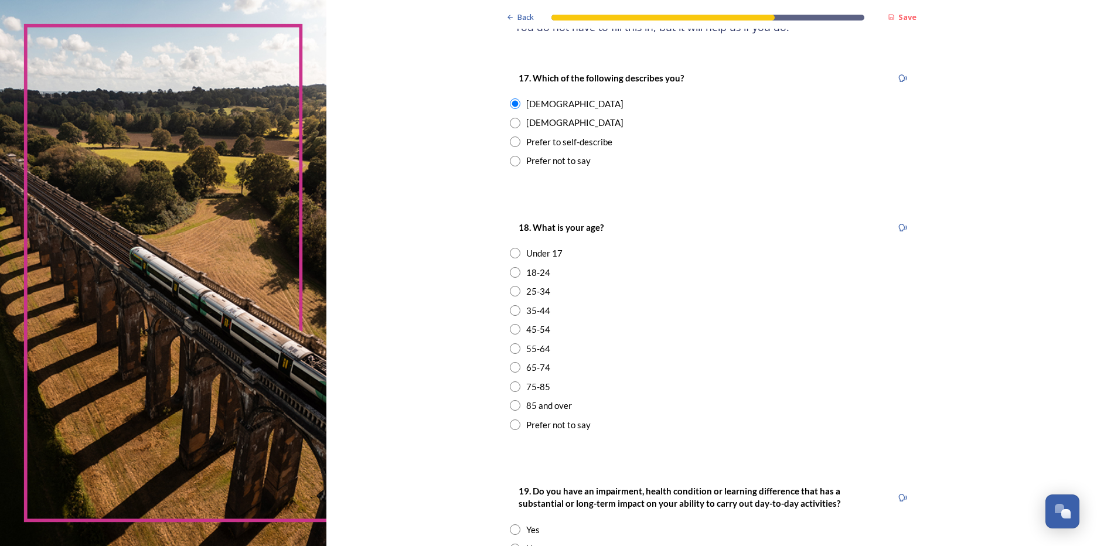
scroll to position [234, 0]
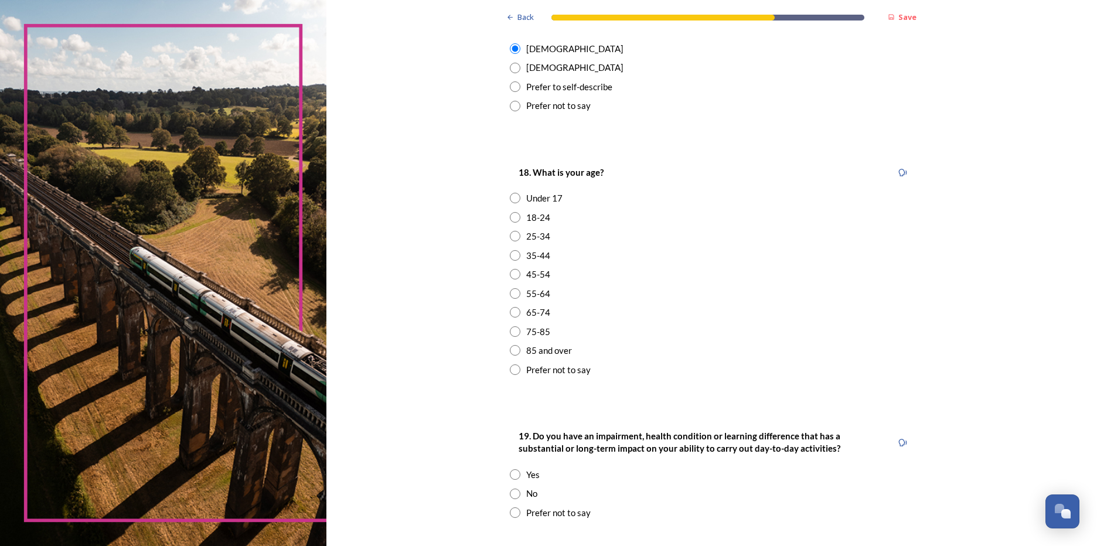
click at [529, 271] on div "45-54" at bounding box center [538, 274] width 24 height 13
radio input "true"
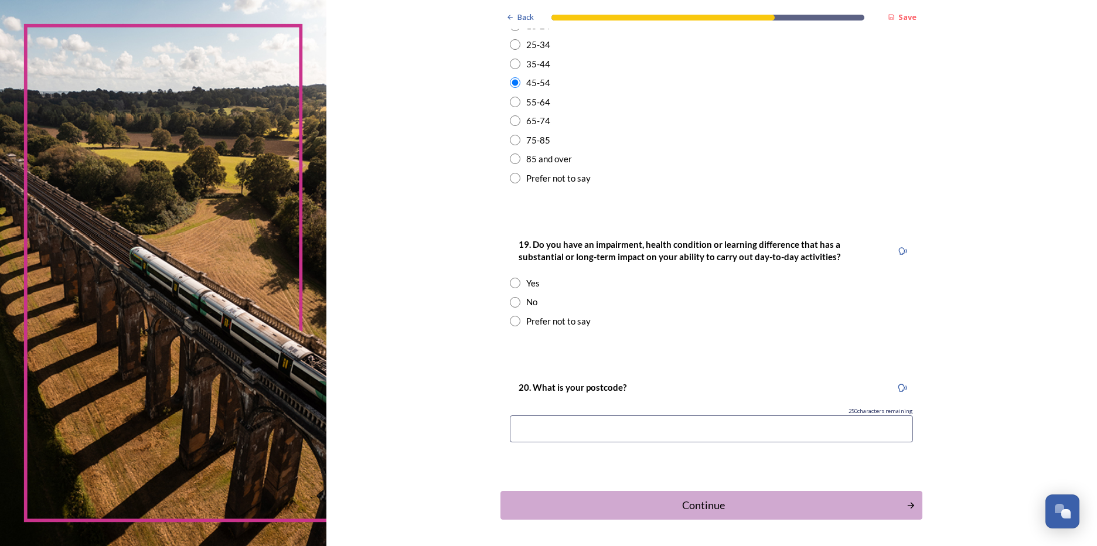
scroll to position [468, 0]
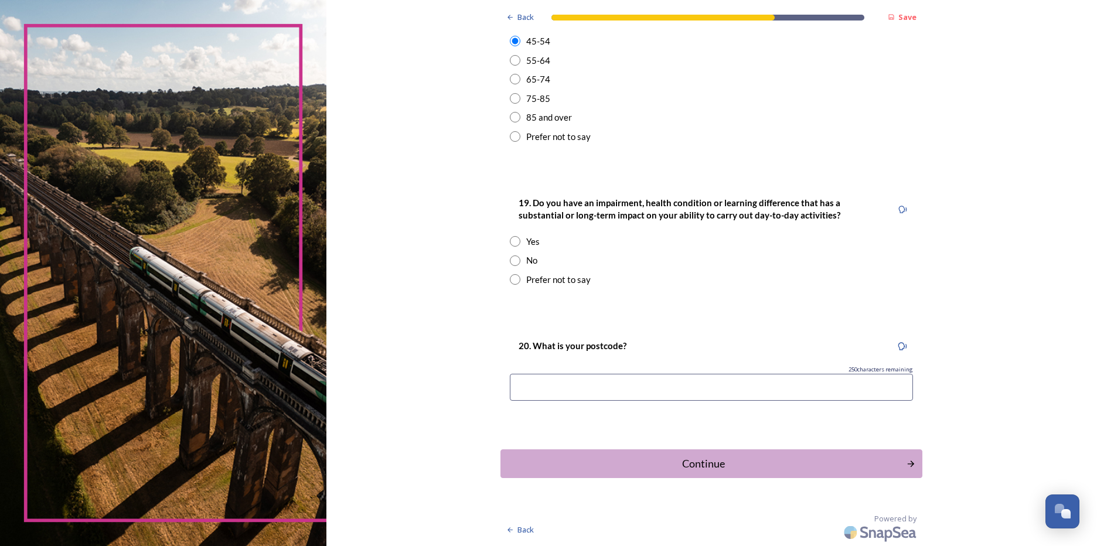
click at [526, 258] on div "No" at bounding box center [531, 260] width 11 height 13
radio input "true"
click at [551, 384] on input at bounding box center [711, 387] width 403 height 27
type input "po19"
click at [710, 465] on div "Continue" at bounding box center [703, 464] width 397 height 16
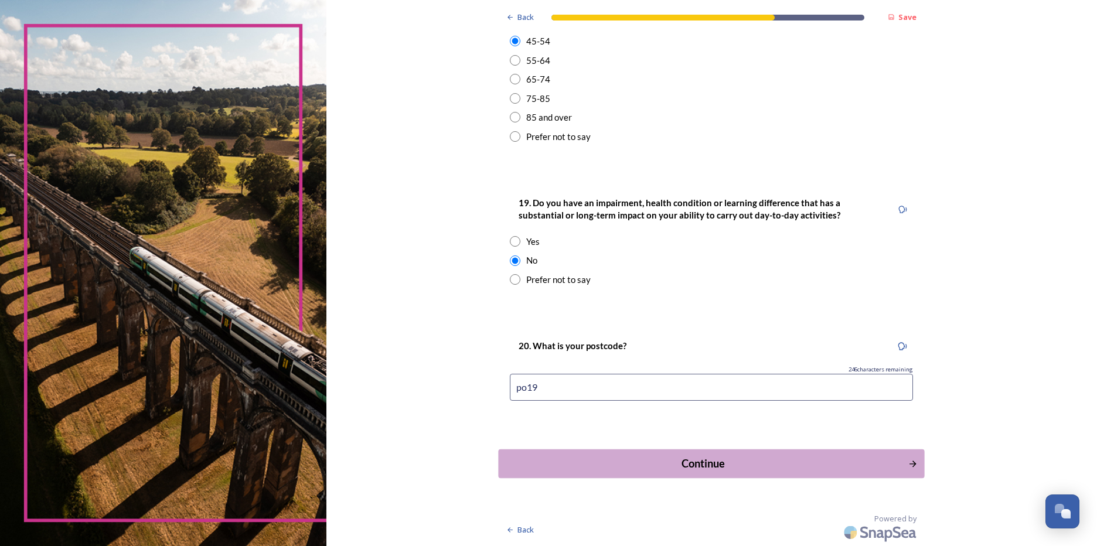
scroll to position [0, 0]
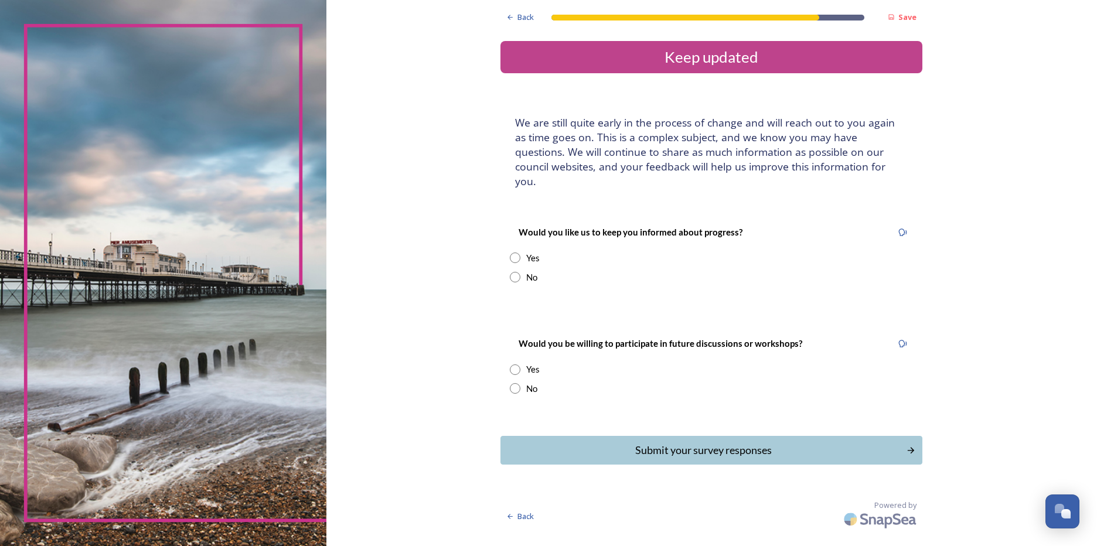
click at [516, 253] on input "radio" at bounding box center [515, 258] width 11 height 11
radio input "true"
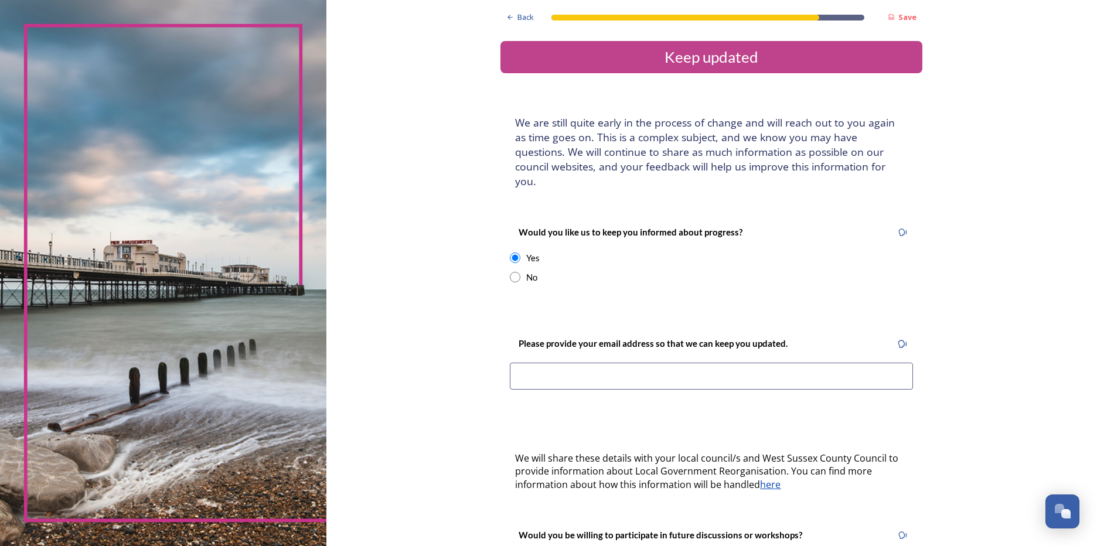
click at [510, 272] on input "radio" at bounding box center [515, 277] width 11 height 11
radio input "true"
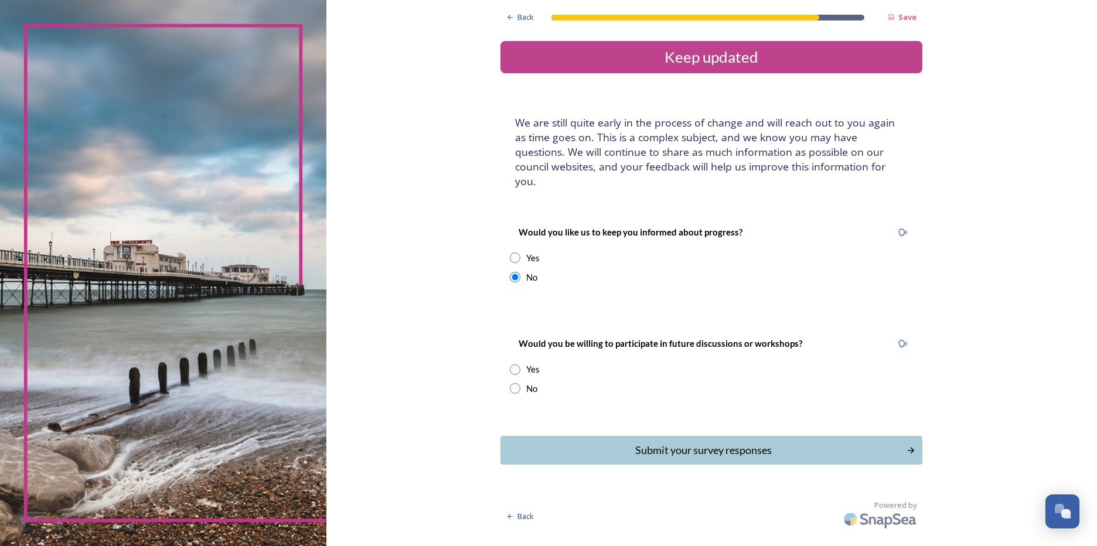
click at [515, 365] on input "radio" at bounding box center [515, 370] width 11 height 11
radio input "true"
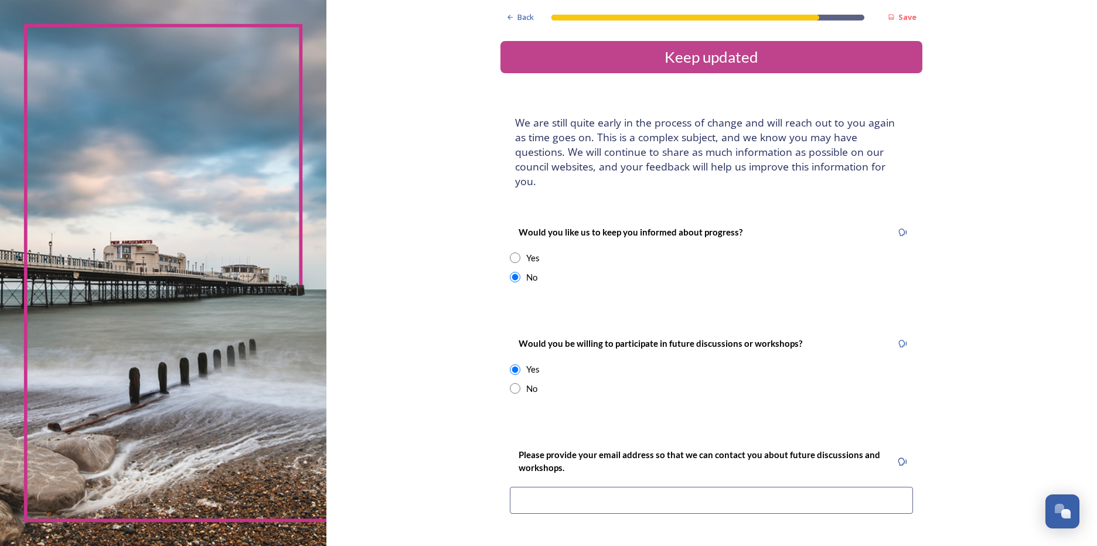
click at [515, 253] on input "radio" at bounding box center [515, 258] width 11 height 11
radio input "true"
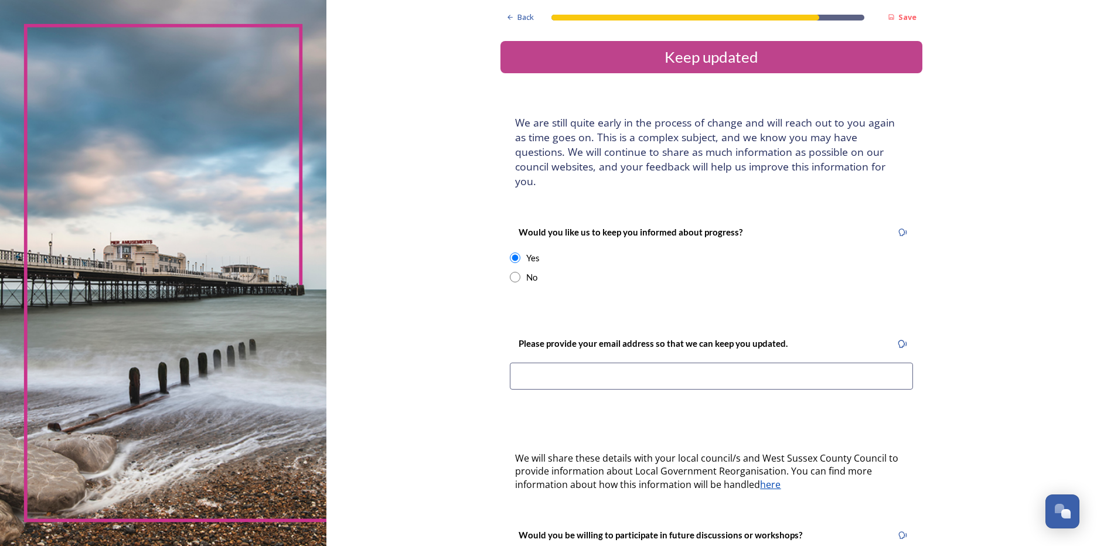
click at [546, 363] on input at bounding box center [711, 376] width 403 height 27
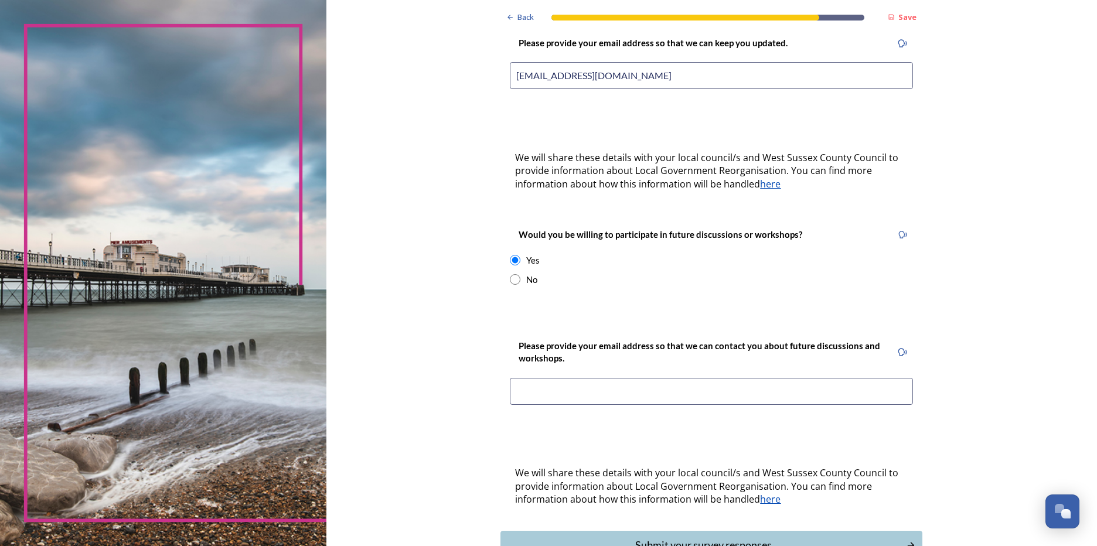
scroll to position [352, 0]
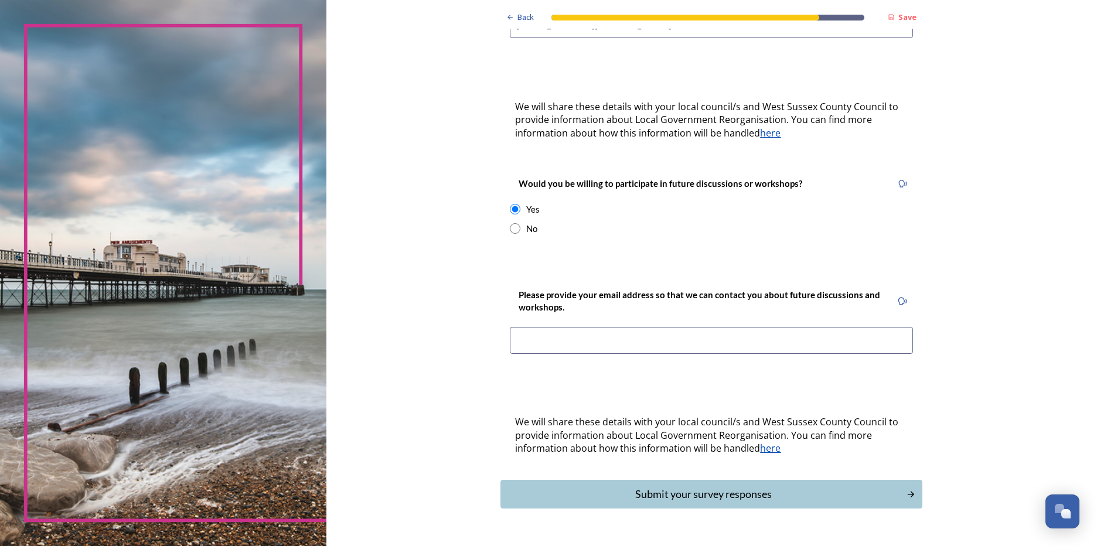
type input "[EMAIL_ADDRESS][DOMAIN_NAME]"
click at [575, 331] on input at bounding box center [711, 340] width 403 height 27
type input "[EMAIL_ADDRESS][DOMAIN_NAME]"
click at [677, 486] on div "Submit your survey responses" at bounding box center [703, 494] width 397 height 16
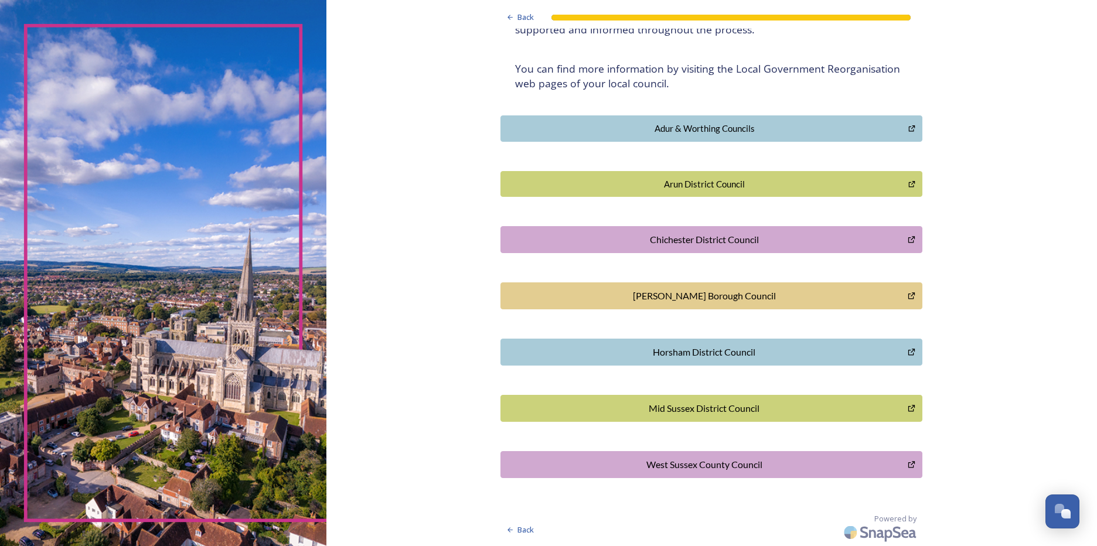
scroll to position [0, 0]
